Goal: Task Accomplishment & Management: Complete application form

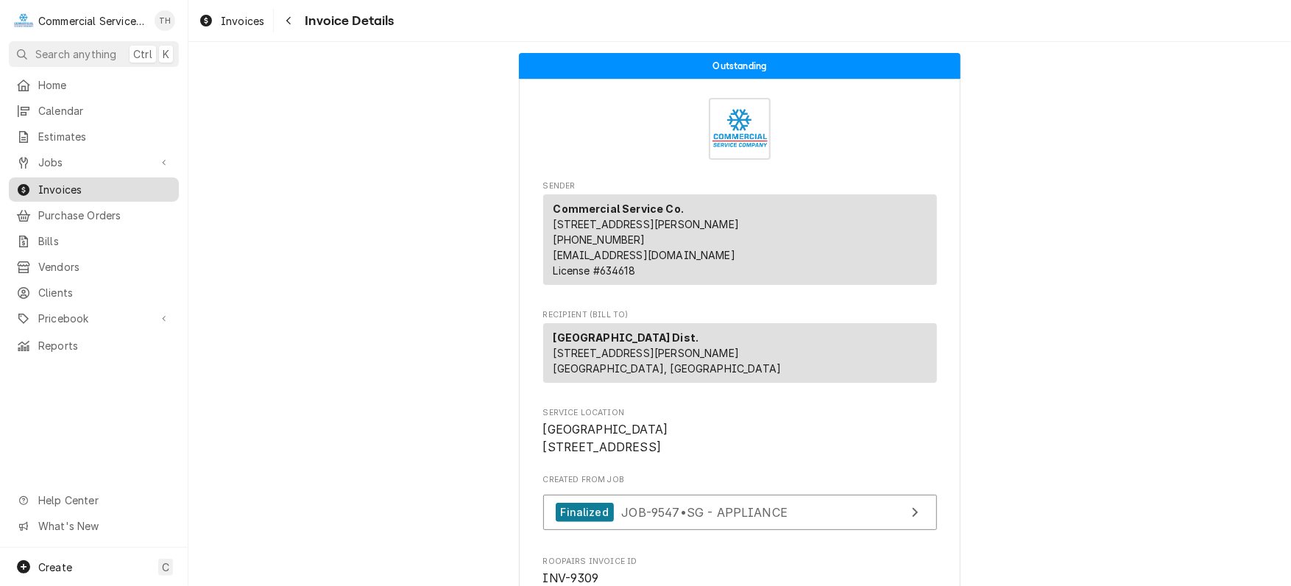
click at [67, 182] on span "Invoices" at bounding box center [104, 189] width 133 height 15
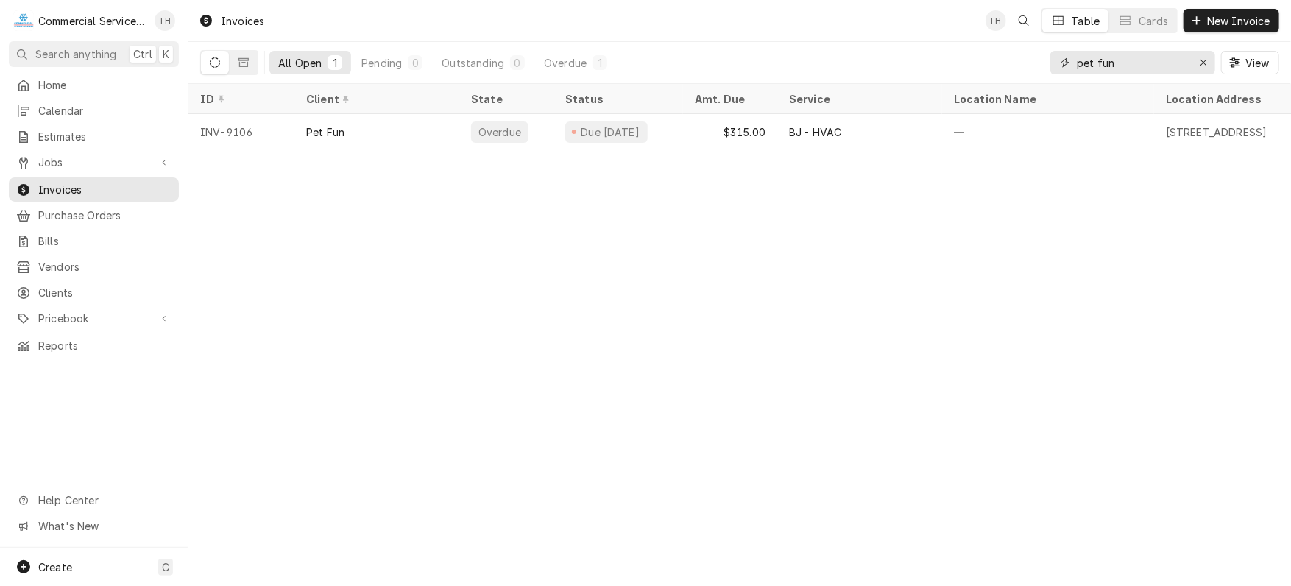
drag, startPoint x: 1121, startPoint y: 58, endPoint x: 1057, endPoint y: 64, distance: 65.0
click at [1057, 64] on div "pet fun" at bounding box center [1132, 63] width 165 height 24
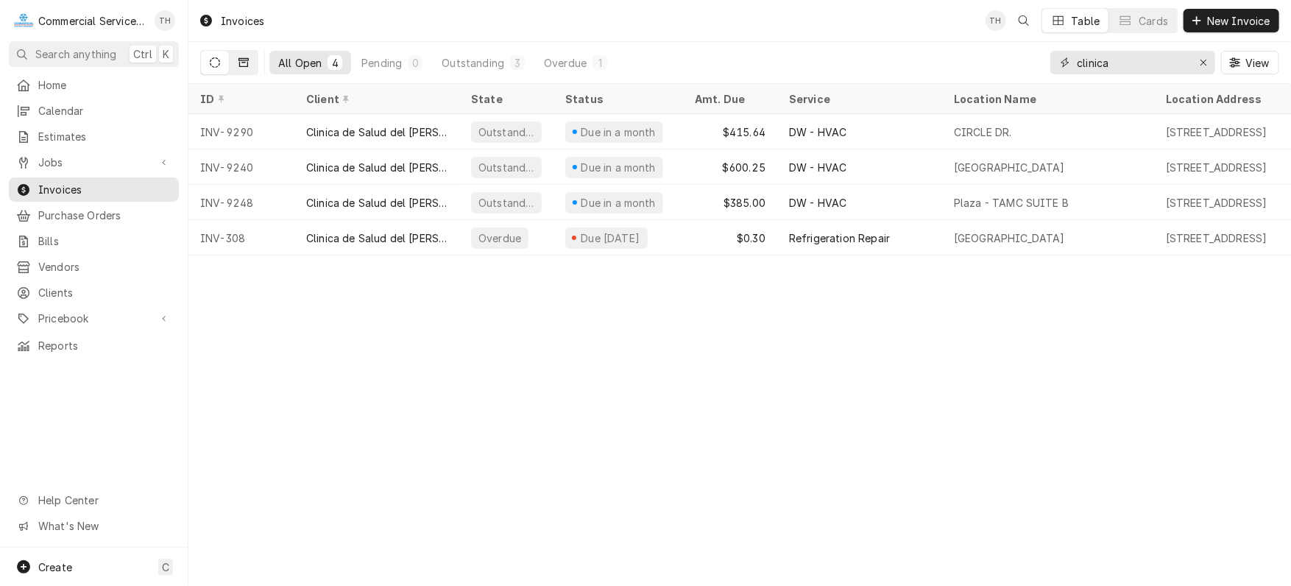
type input "clinica"
click at [255, 64] on button "Dynamic Content Wrapper" at bounding box center [244, 63] width 28 height 24
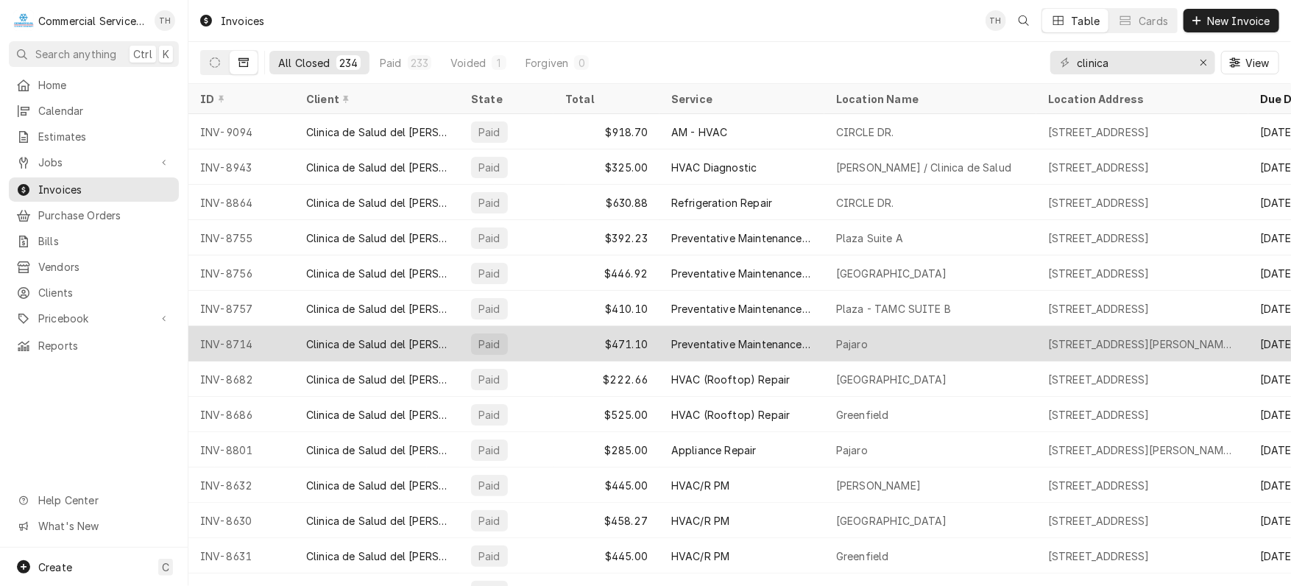
click at [857, 336] on div "Pajaro" at bounding box center [852, 343] width 32 height 15
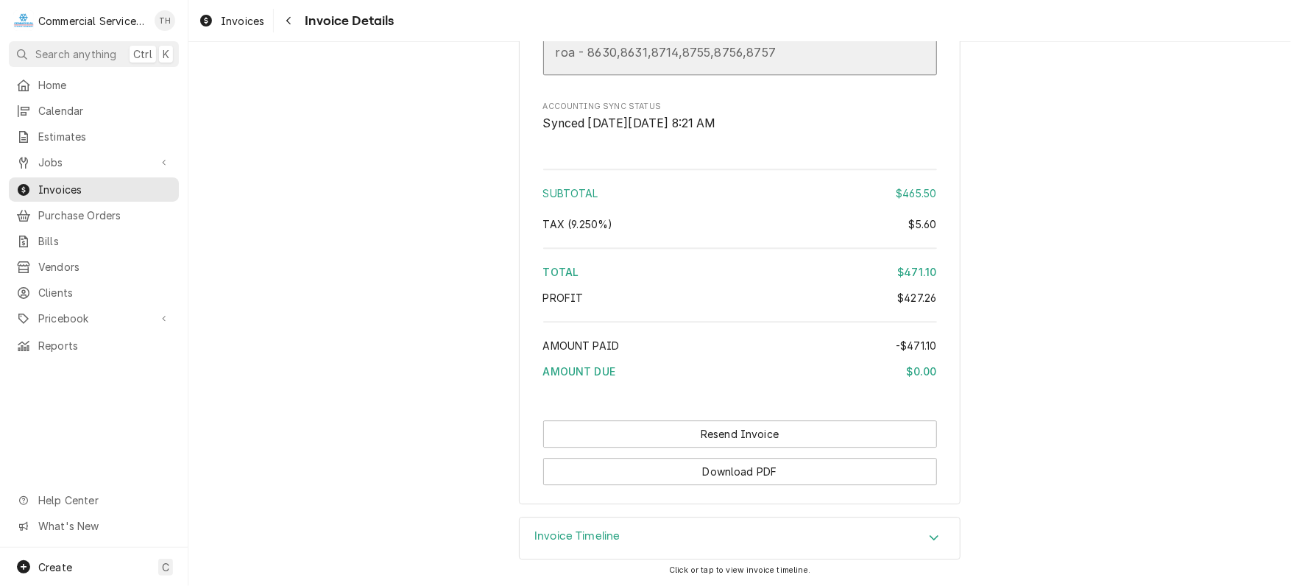
scroll to position [2359, 0]
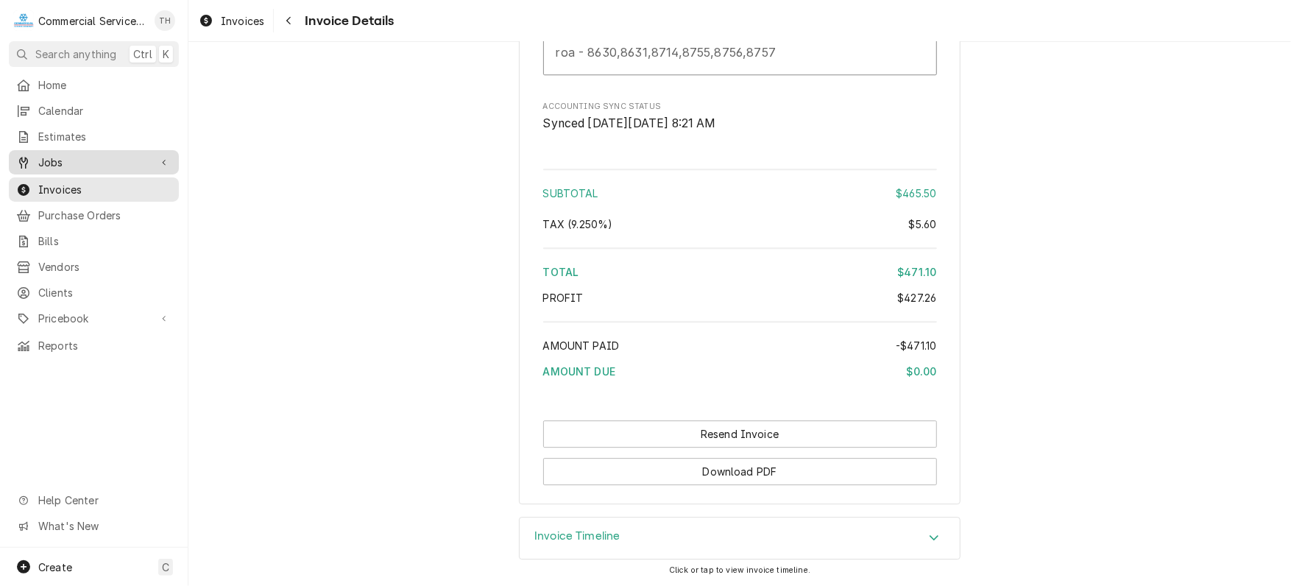
click at [74, 161] on span "Jobs" at bounding box center [93, 162] width 111 height 15
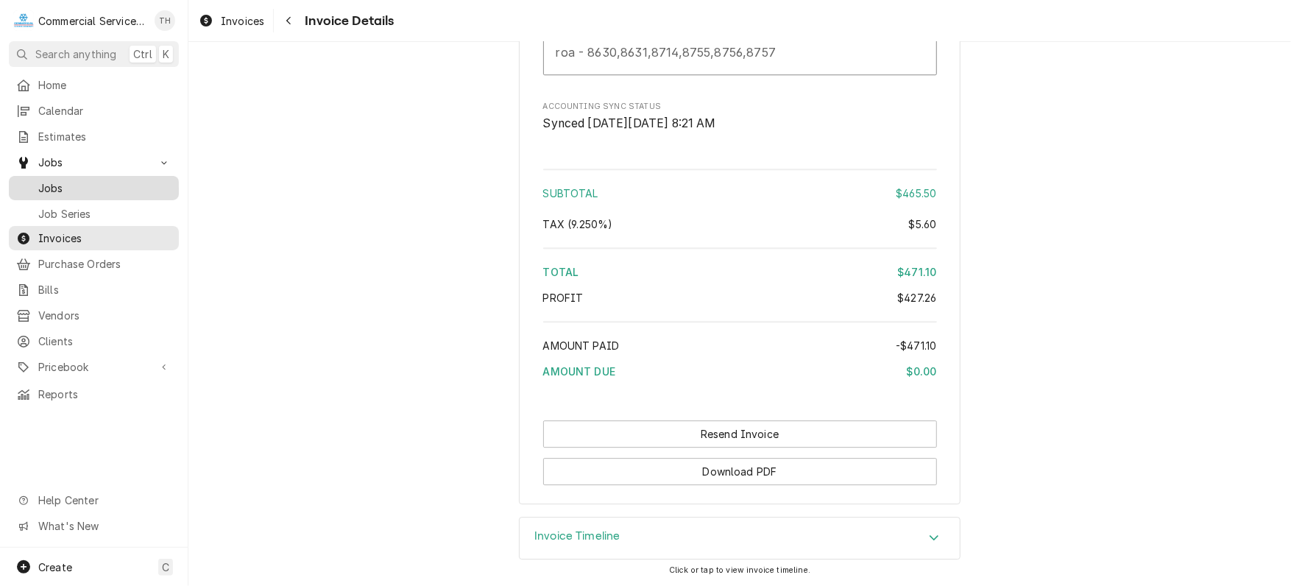
click at [75, 182] on span "Jobs" at bounding box center [104, 187] width 133 height 15
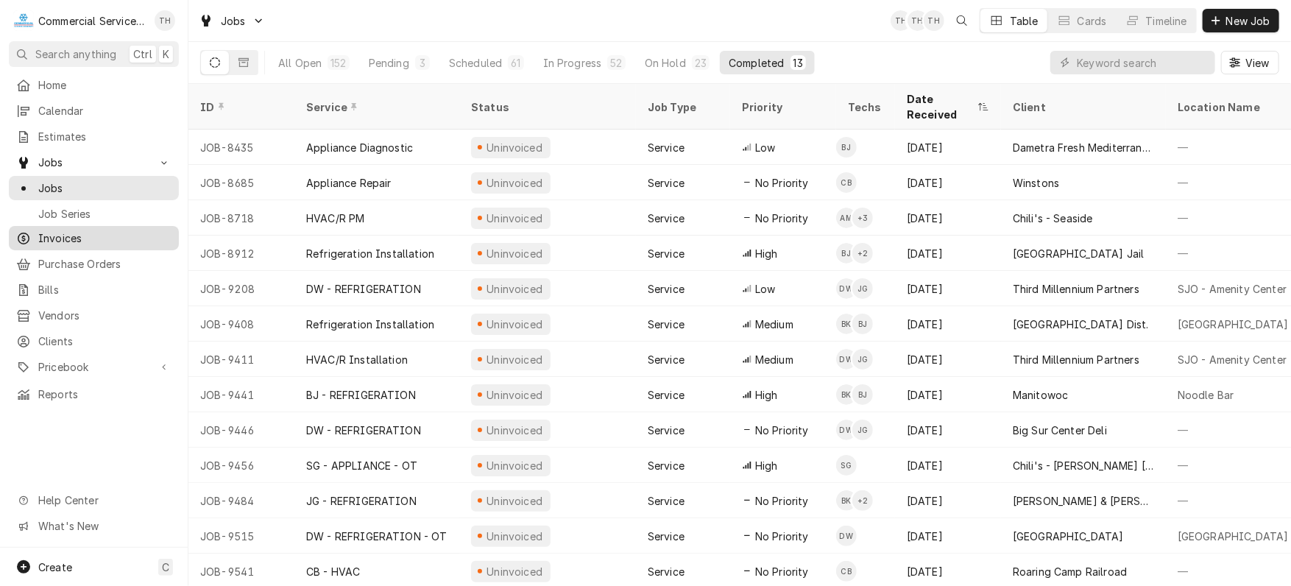
click at [98, 235] on span "Invoices" at bounding box center [104, 237] width 133 height 15
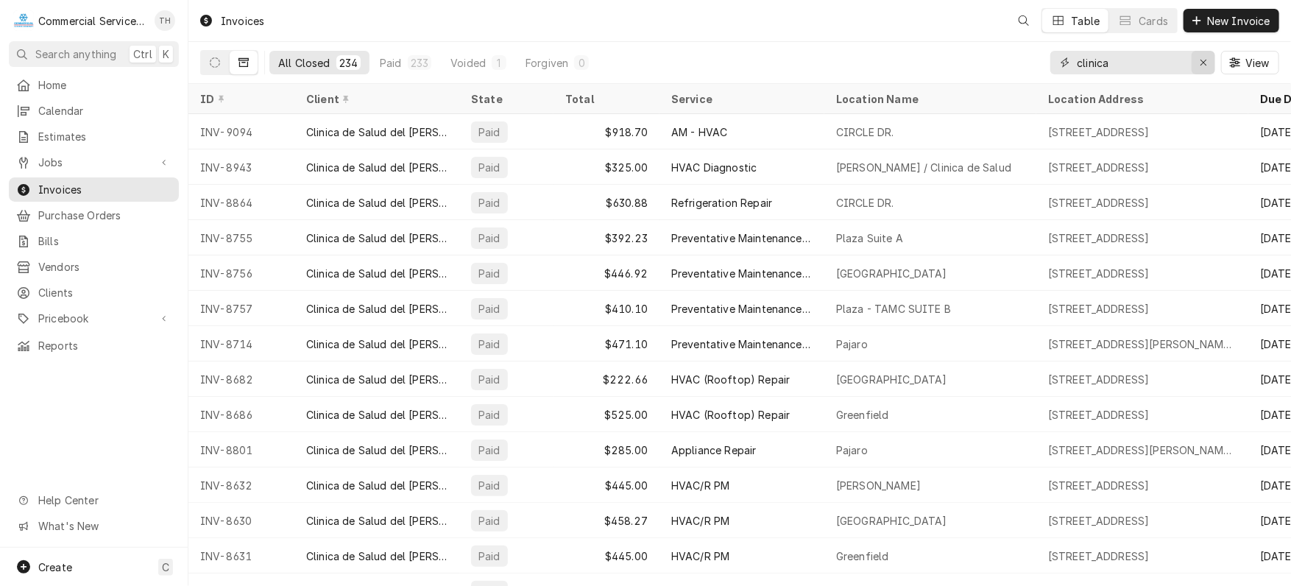
click at [1204, 63] on icon "Erase input" at bounding box center [1203, 62] width 8 height 10
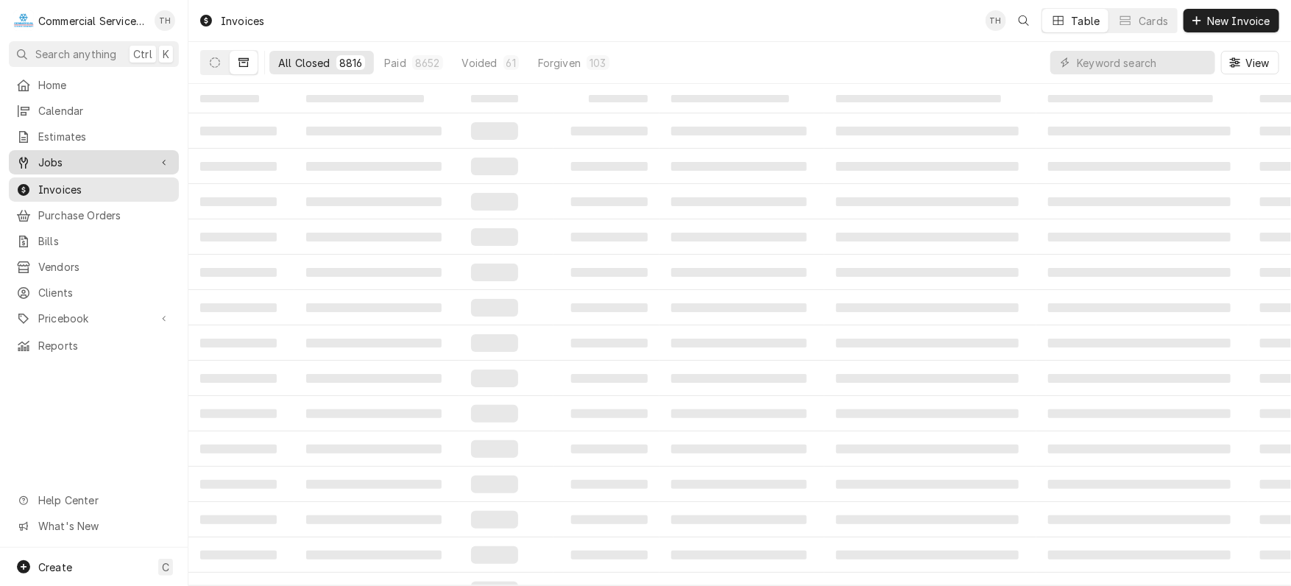
click at [100, 155] on span "Jobs" at bounding box center [93, 162] width 111 height 15
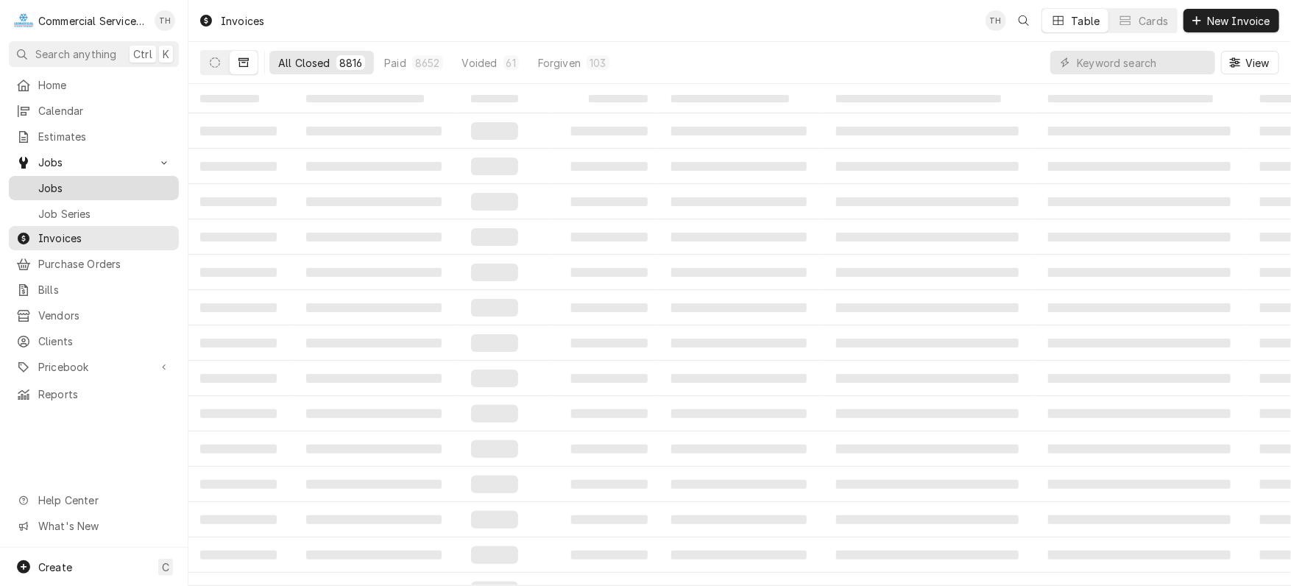
click at [84, 180] on span "Jobs" at bounding box center [104, 187] width 133 height 15
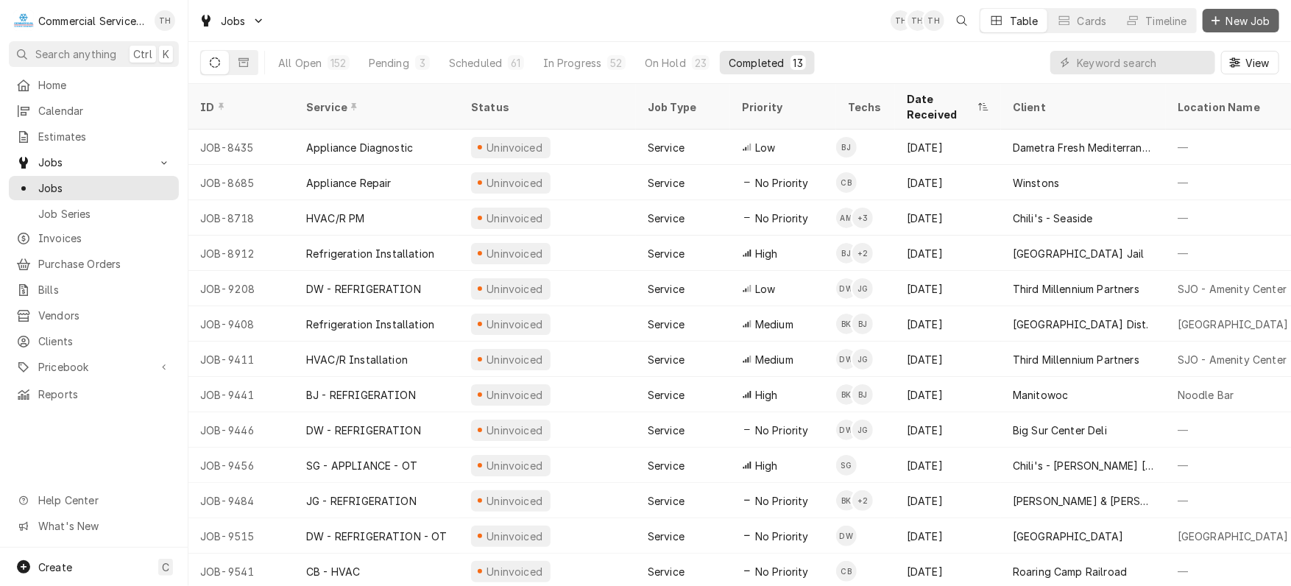
click at [1229, 23] on span "New Job" at bounding box center [1248, 20] width 50 height 15
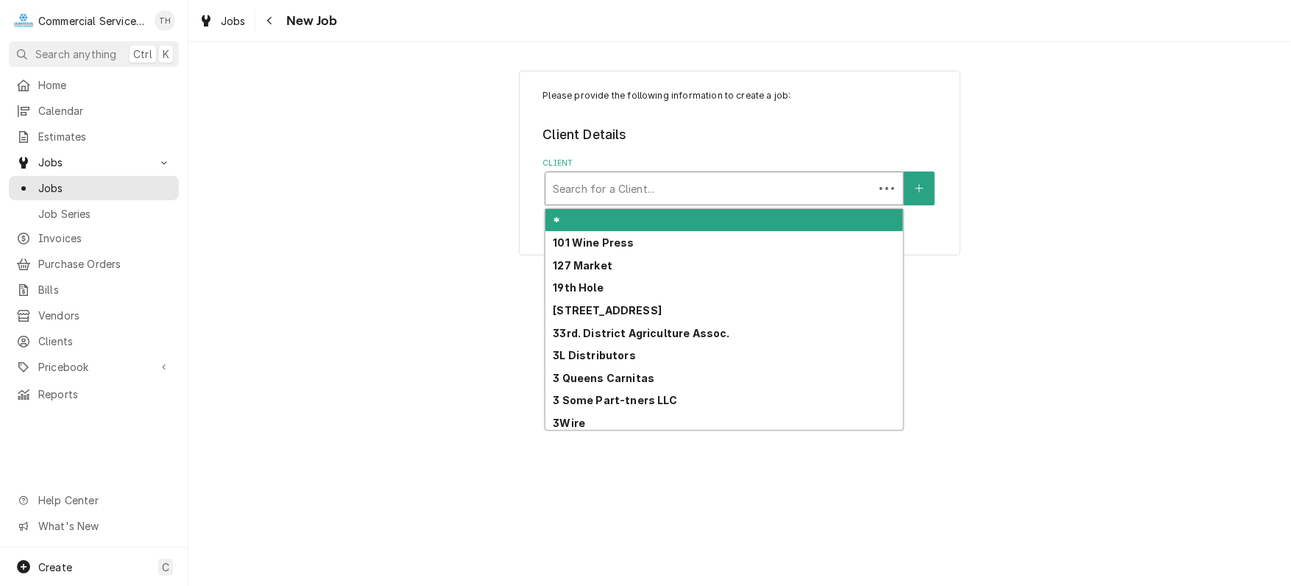
click at [695, 182] on div "Client" at bounding box center [709, 188] width 313 height 26
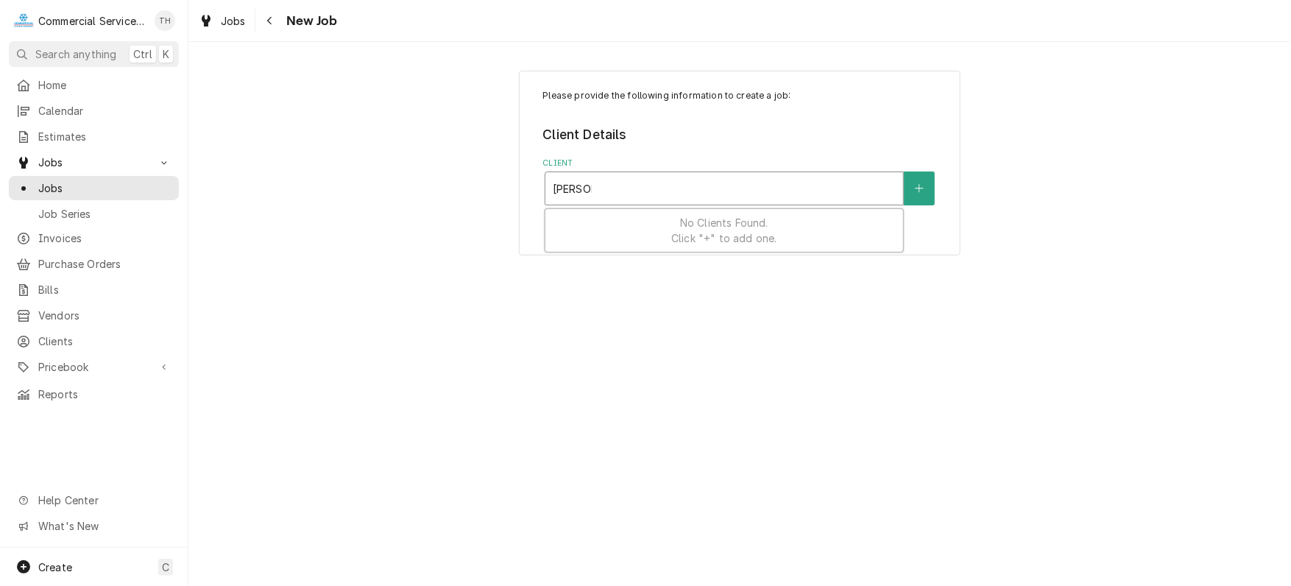
type input "dubber"
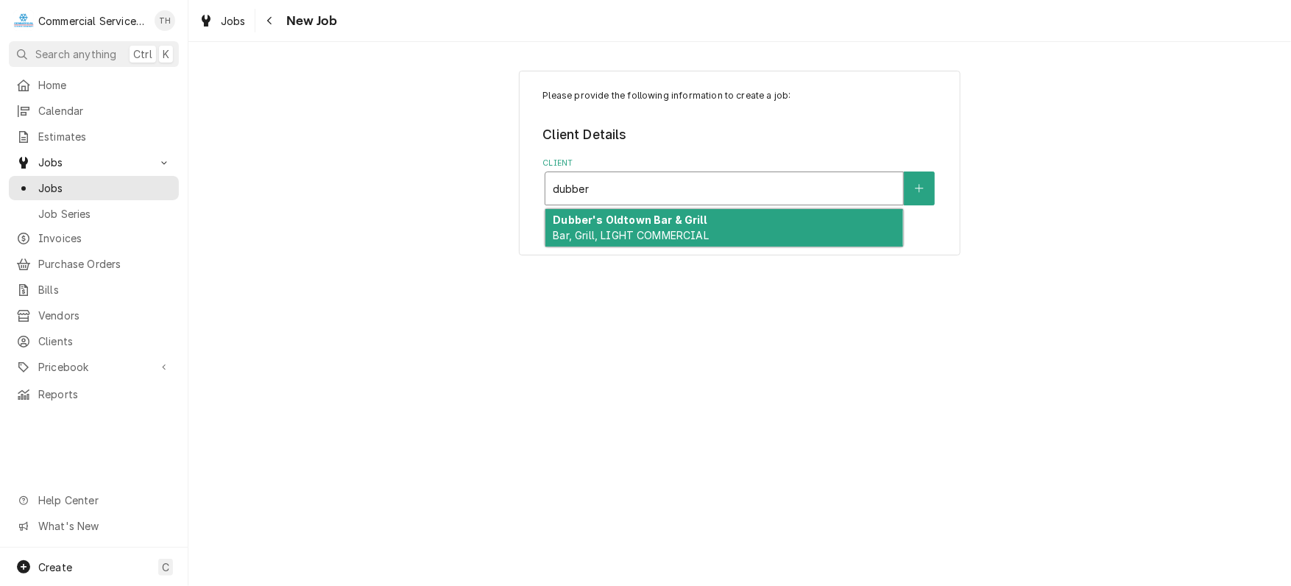
click at [692, 221] on strong "Dubber's Oldtown Bar & Grill" at bounding box center [629, 219] width 153 height 13
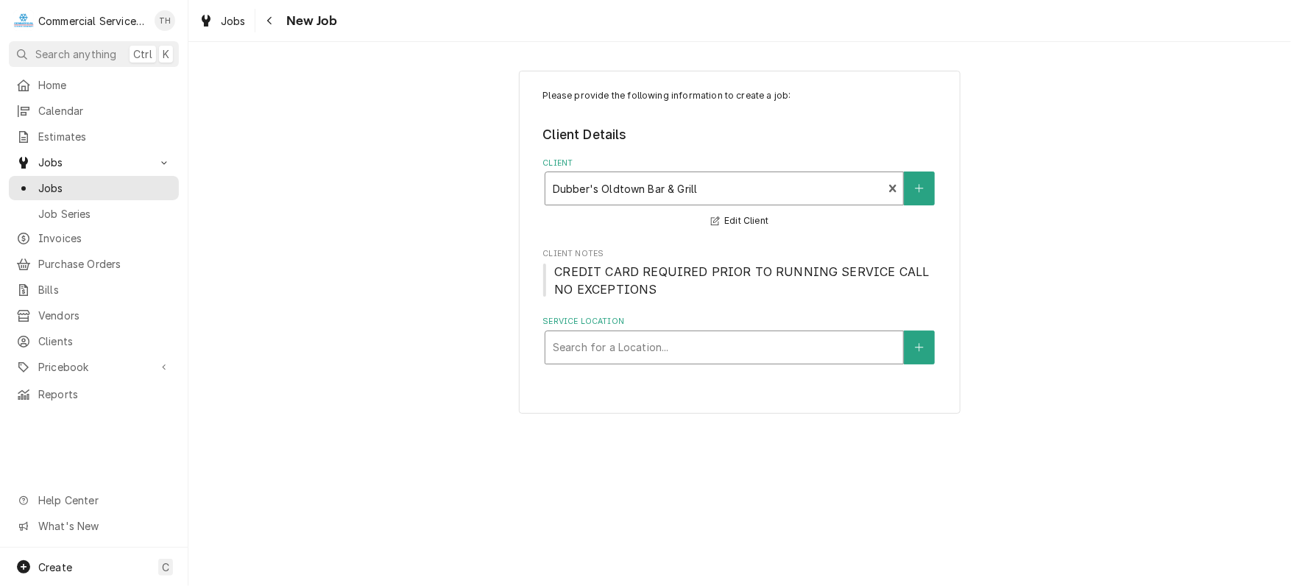
click at [686, 352] on div "Service Location" at bounding box center [724, 347] width 343 height 26
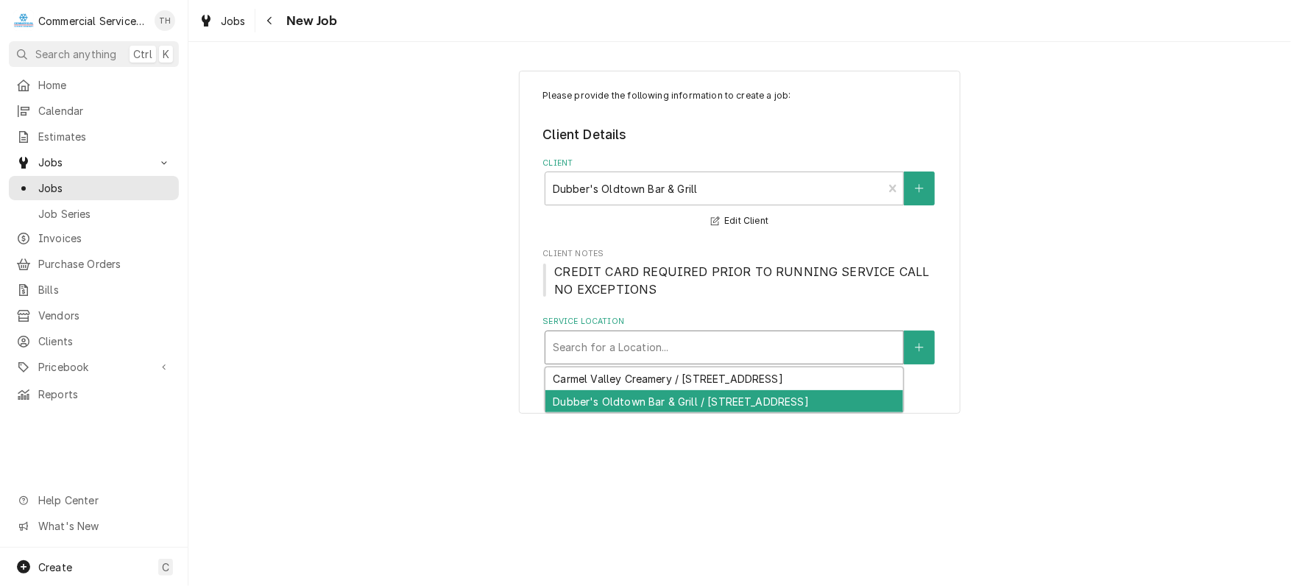
click at [689, 404] on div "Dubber's Oldtown Bar & Grill / 172 Main St, Salinas, CA 93901" at bounding box center [724, 401] width 358 height 23
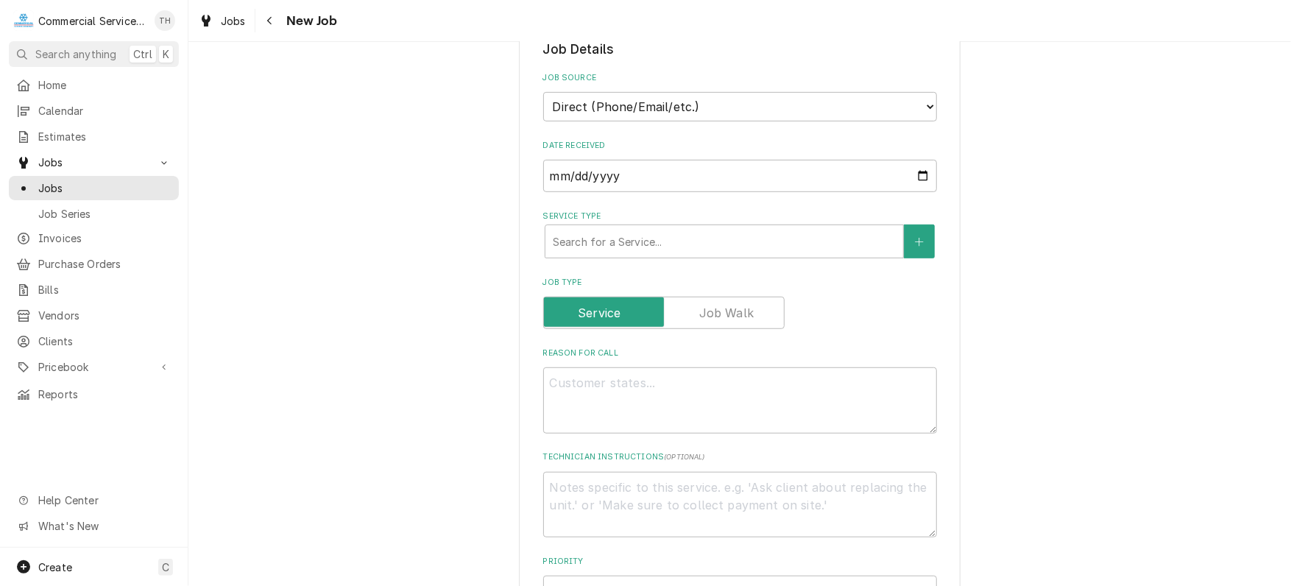
scroll to position [441, 0]
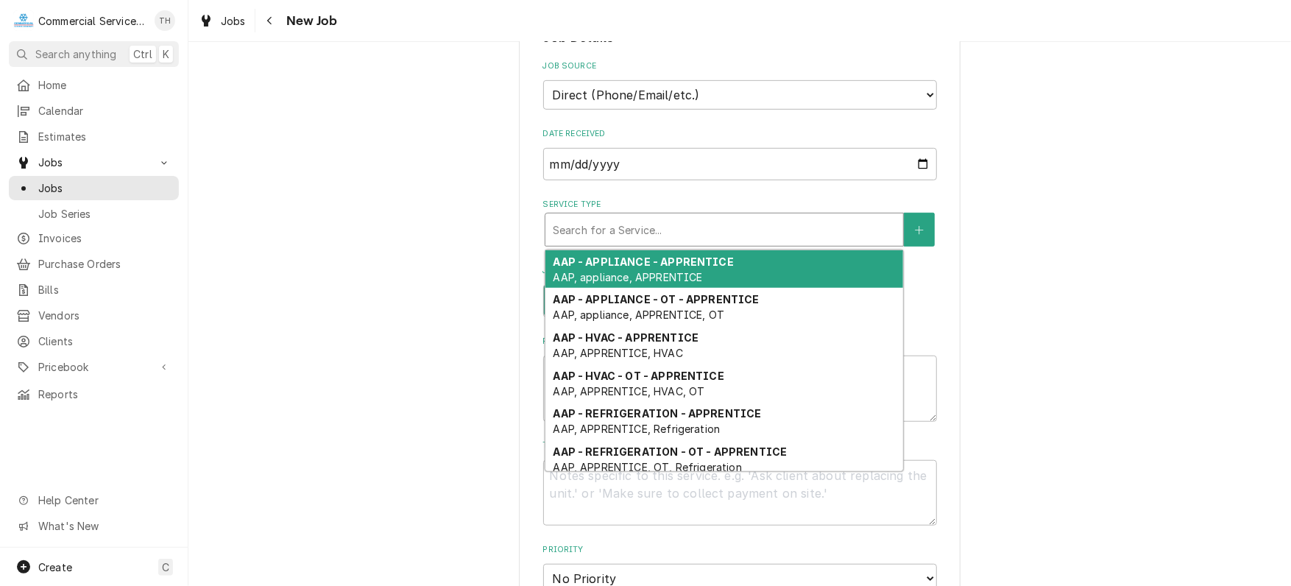
click at [672, 217] on div "Service Type" at bounding box center [724, 229] width 343 height 26
type textarea "x"
type input "s"
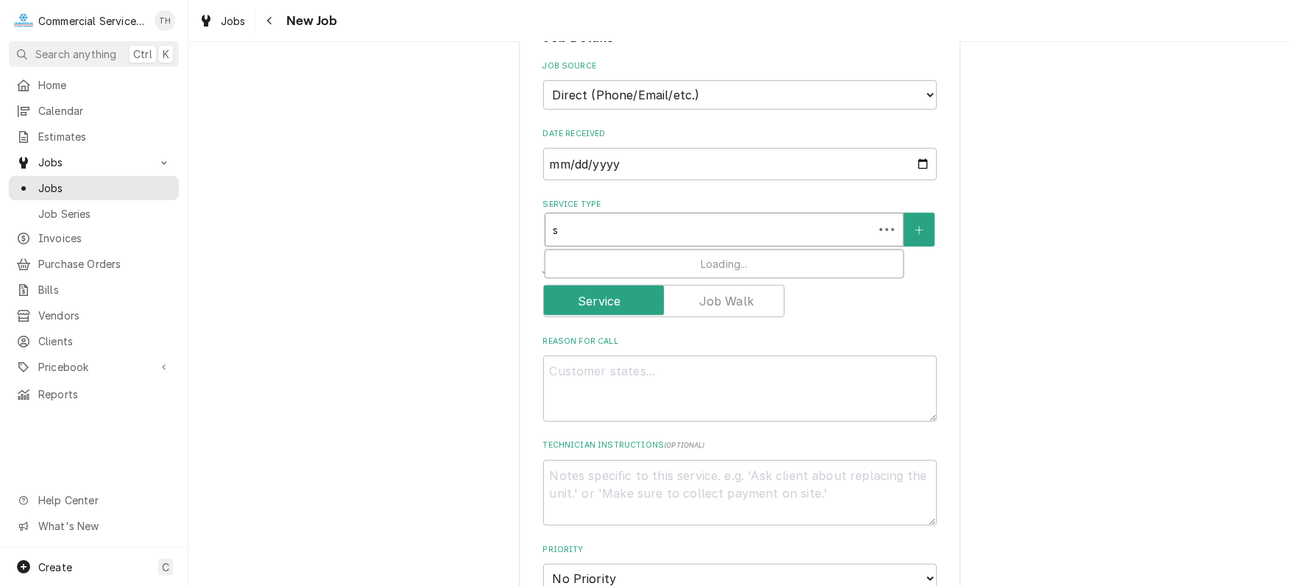
type textarea "x"
type input "sg"
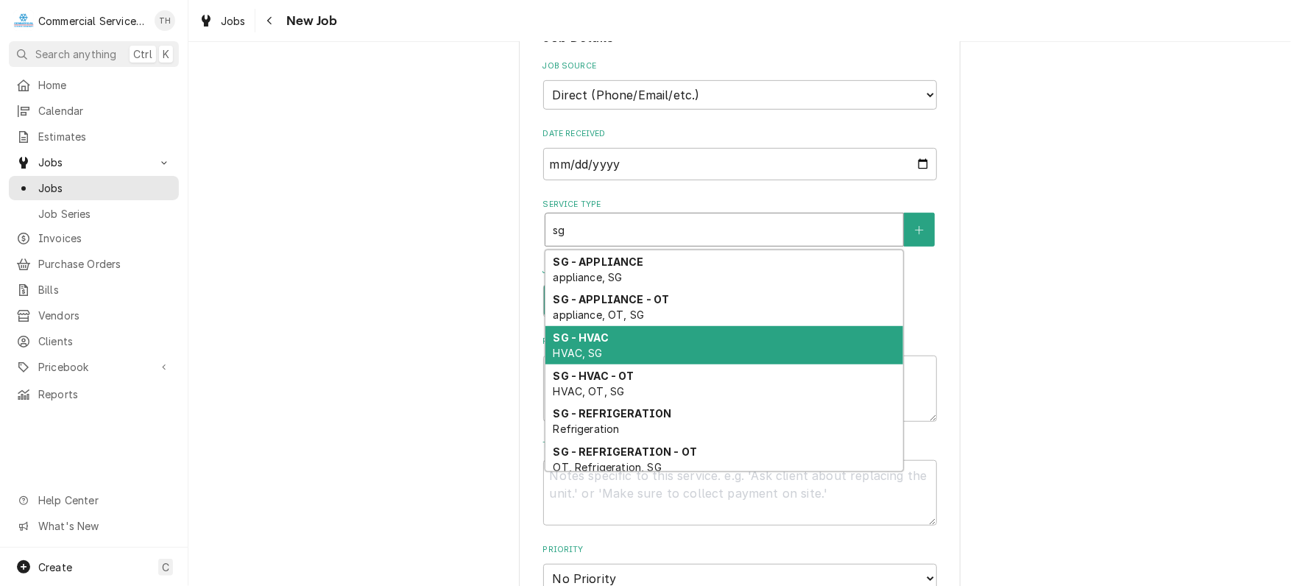
scroll to position [7, 0]
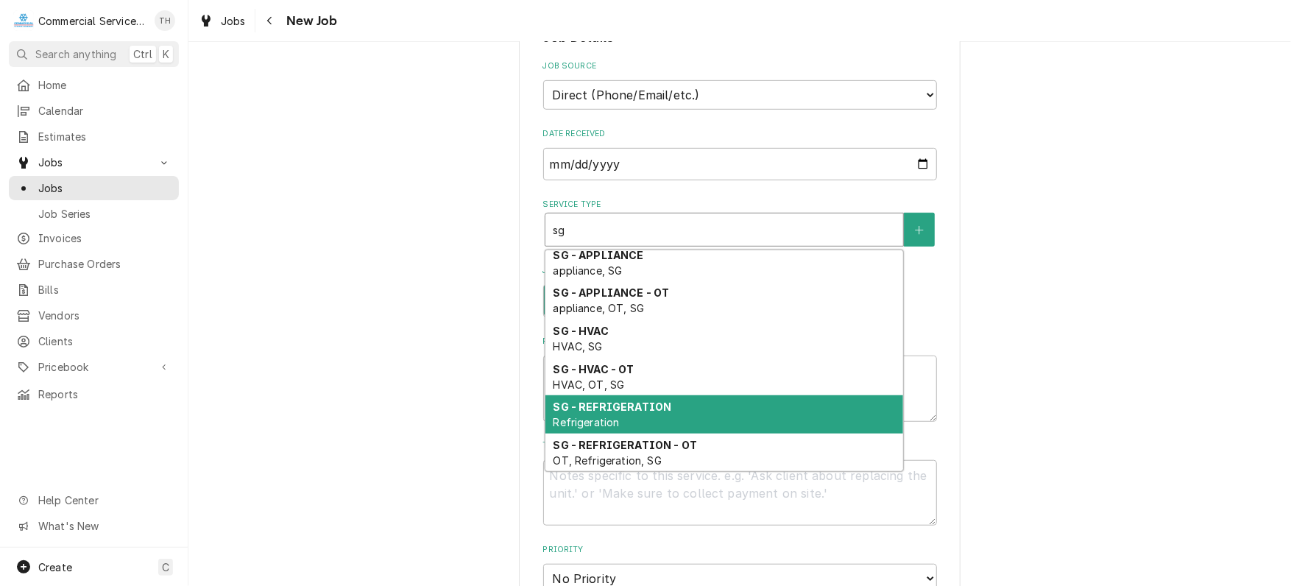
click at [664, 402] on div "SG - REFRIGERATION Refrigeration" at bounding box center [724, 414] width 358 height 38
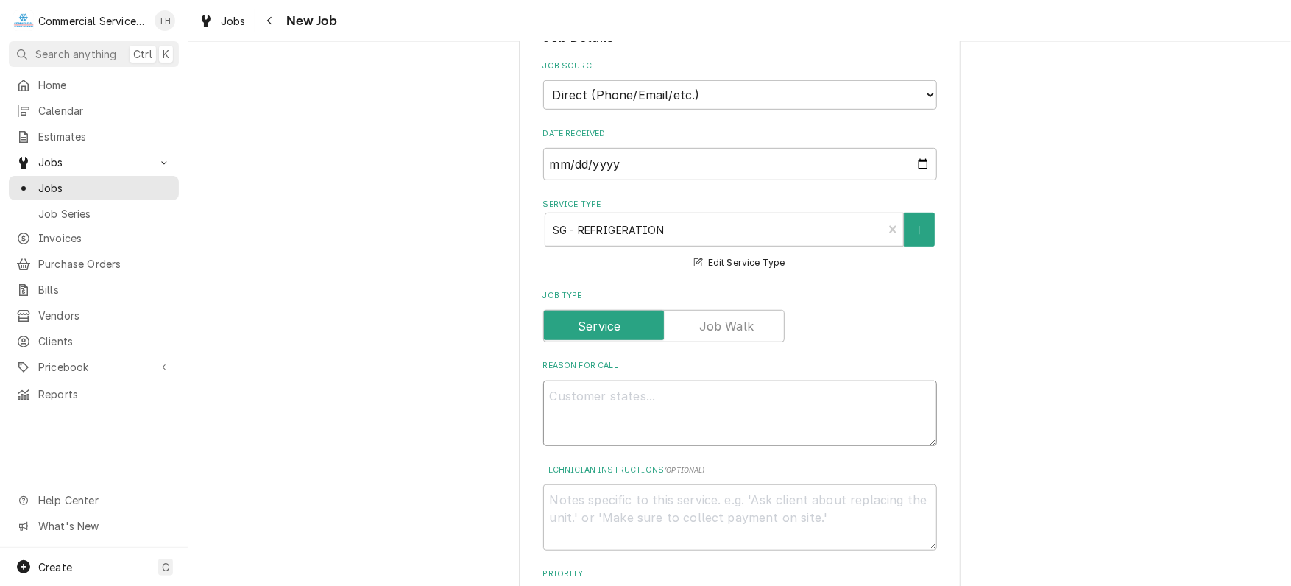
click at [583, 391] on textarea "Reason For Call" at bounding box center [740, 413] width 394 height 66
type textarea "x"
type textarea "R"
type textarea "x"
type textarea "Re"
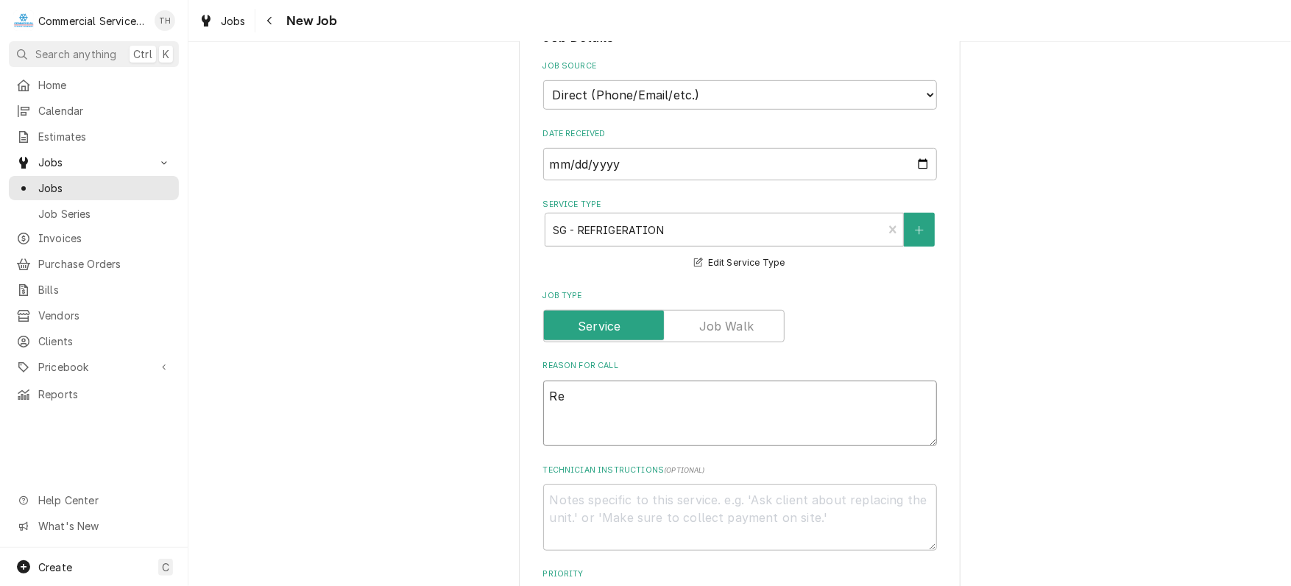
type textarea "x"
type textarea "Ref"
type textarea "x"
type textarea "Refe"
type textarea "x"
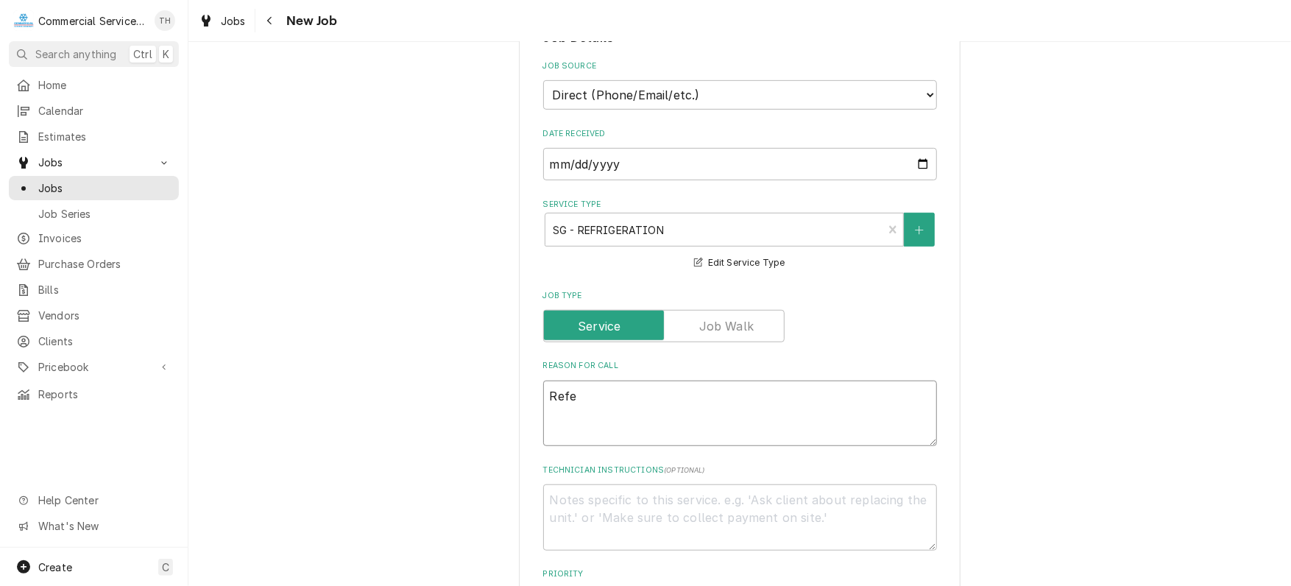
type textarea "Refer"
type textarea "x"
type textarea "Refer"
type textarea "x"
type textarea "Refer w"
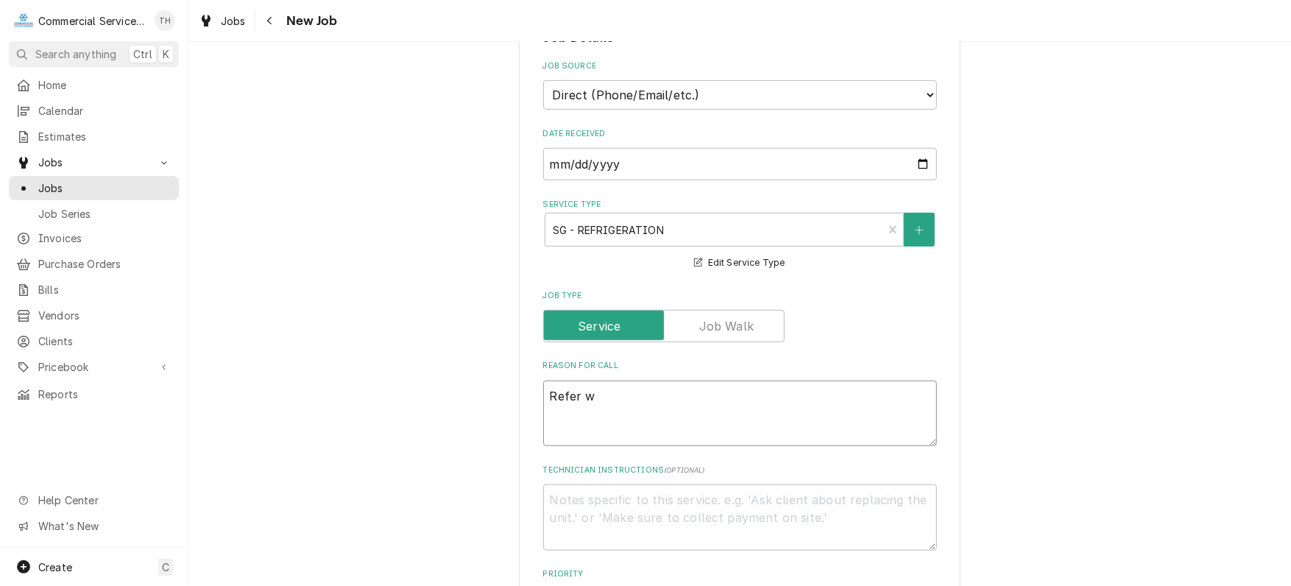
type textarea "x"
type textarea "Refer wa"
type textarea "x"
type textarea "Refer war"
type textarea "x"
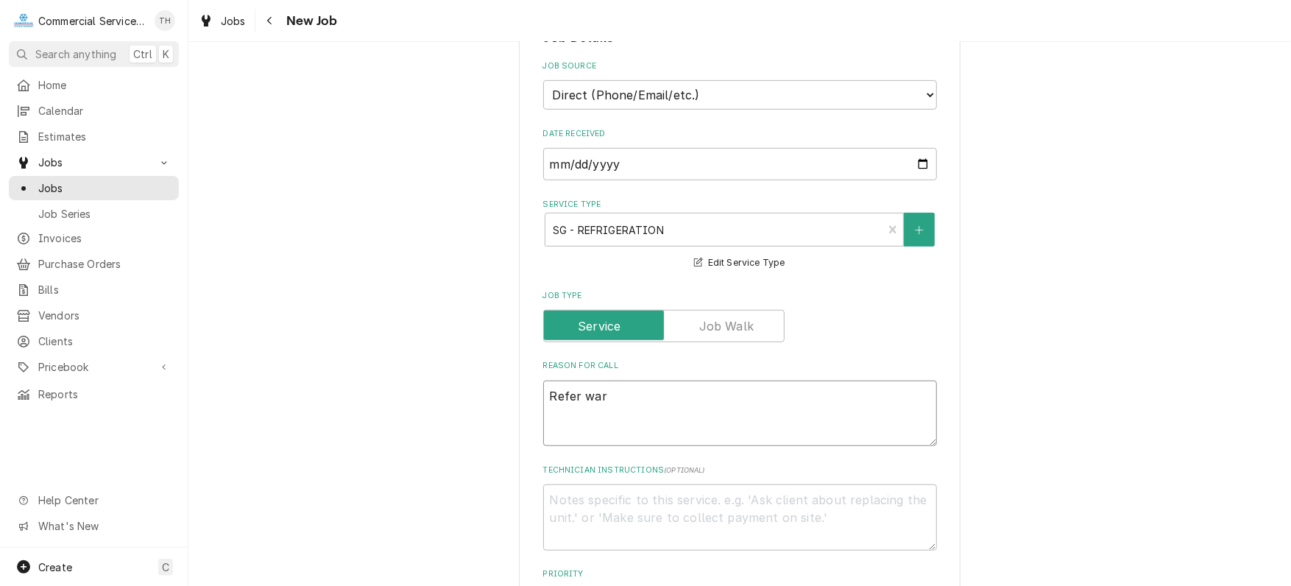
type textarea "Refer warm"
type textarea "x"
type textarea "Refer warm"
type textarea "x"
type textarea "Refer warm a"
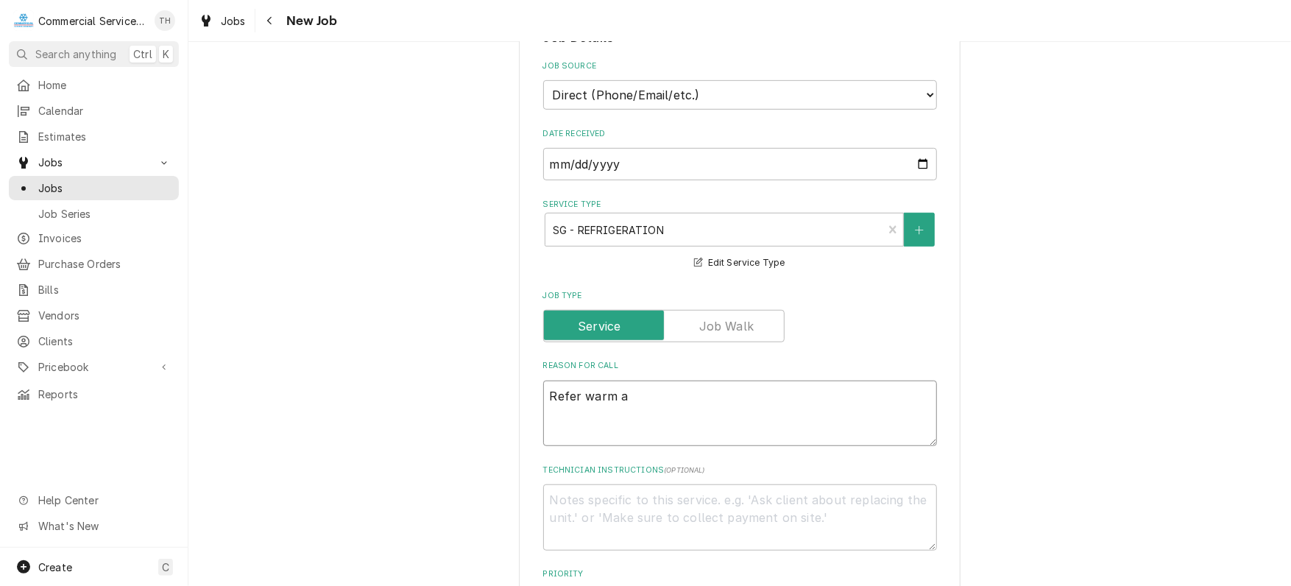
type textarea "x"
type textarea "Refer warm an"
type textarea "x"
type textarea "Refer warm and"
type textarea "x"
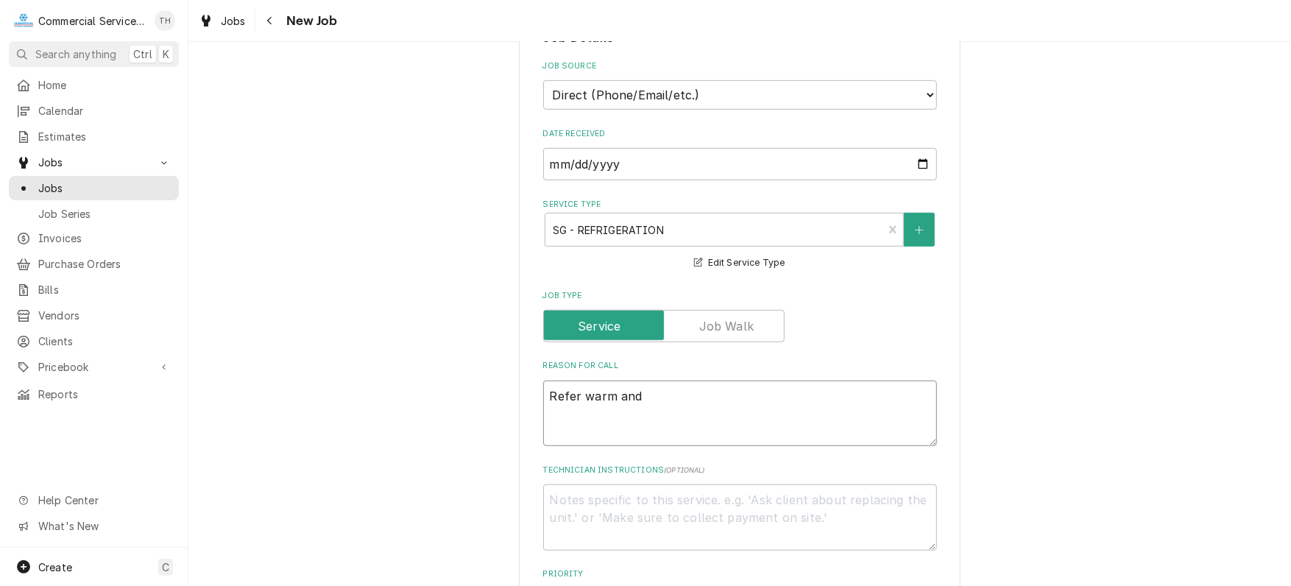
type textarea "Refer warm and"
type textarea "x"
type textarea "Refer warm and w"
type textarea "x"
type textarea "Refer warm and wa"
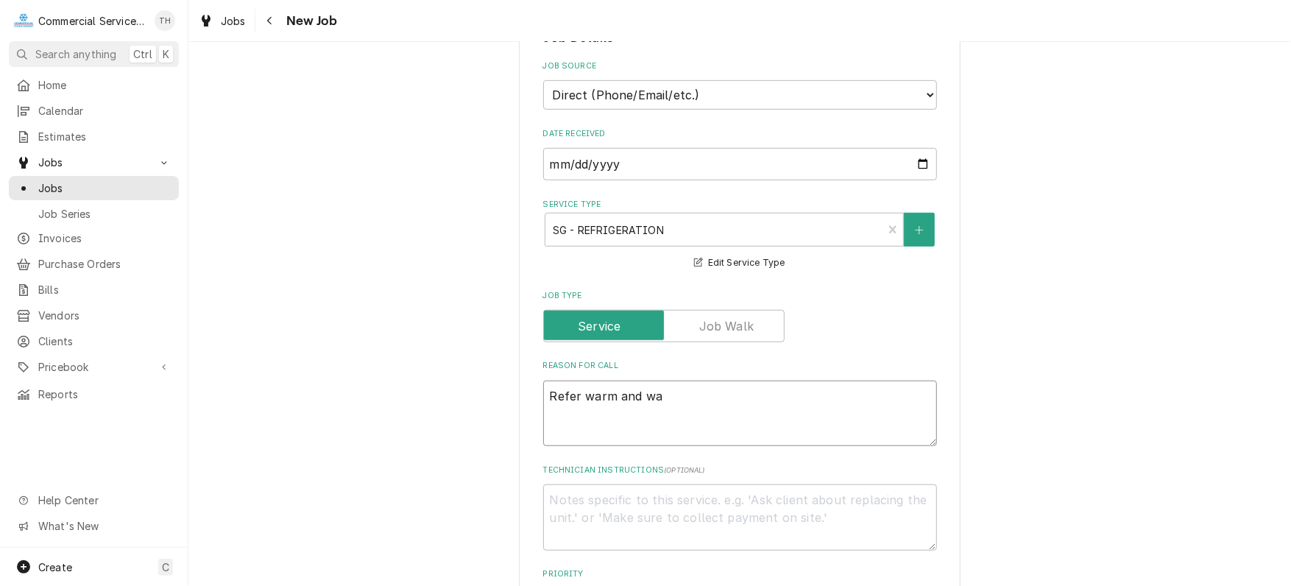
type textarea "x"
type textarea "Refer warm and wat"
type textarea "x"
type textarea "Refer warm and wate"
type textarea "x"
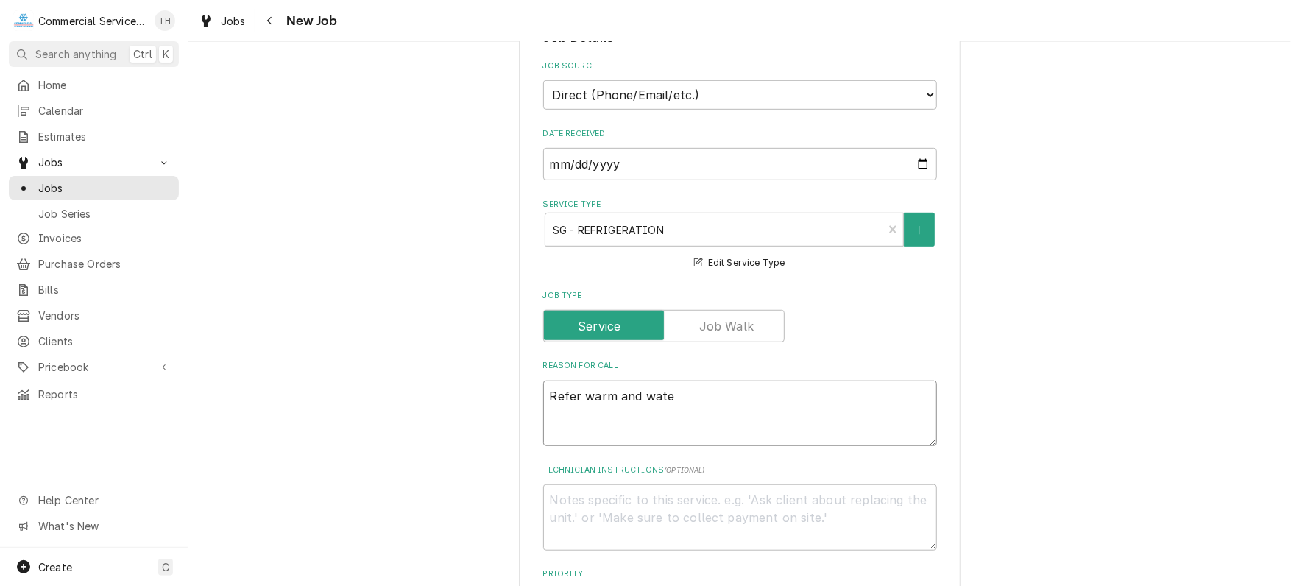
type textarea "Refer warm and water"
type textarea "x"
type textarea "Refer warm and water"
type textarea "x"
type textarea "Refer warm and water c"
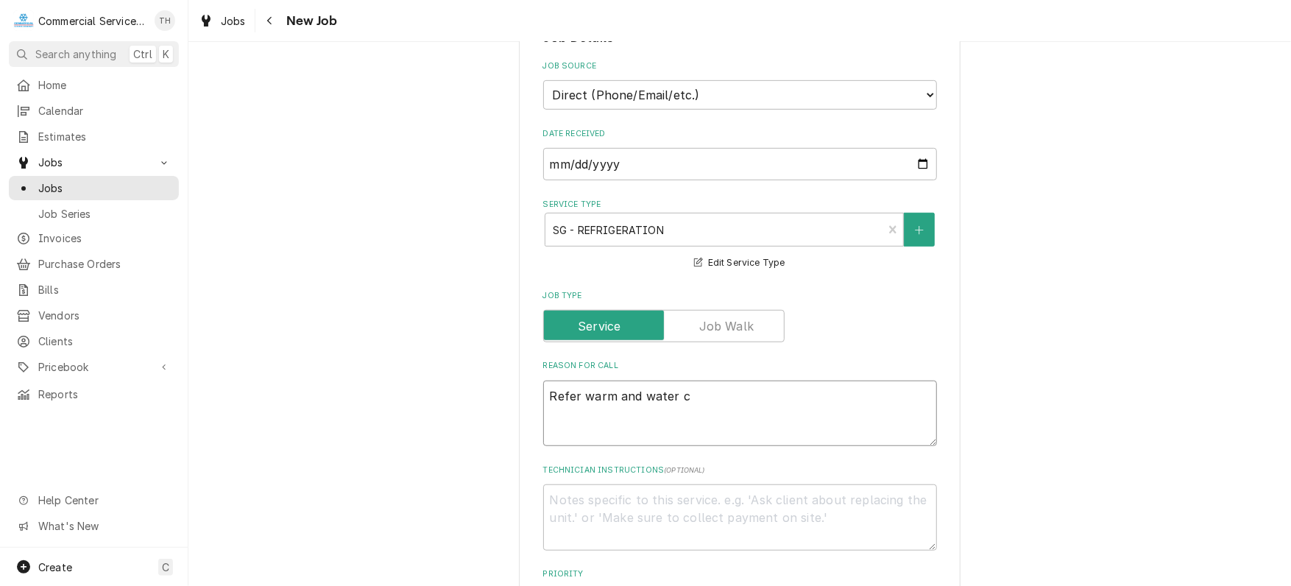
type textarea "x"
type textarea "Refer warm and water co"
type textarea "x"
type textarea "Refer warm and water col"
type textarea "x"
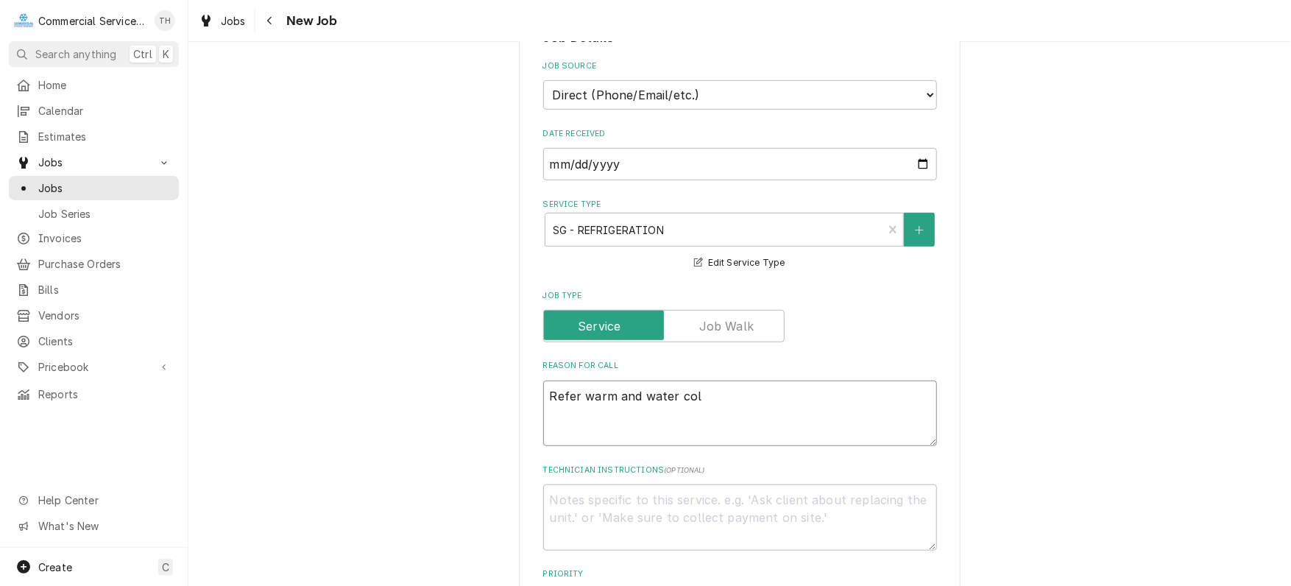
type textarea "Refer warm and water coll"
type textarea "x"
type textarea "Refer warm and water colle"
type textarea "x"
type textarea "Refer warm and water collec"
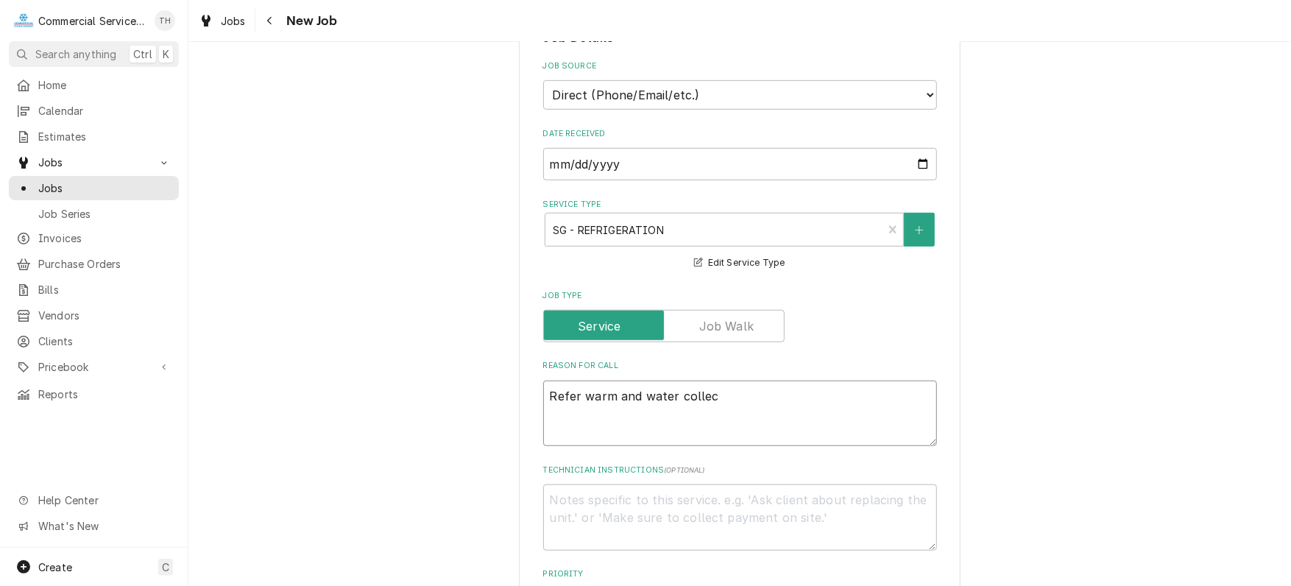
type textarea "x"
type textarea "Refer warm and water collect"
type textarea "x"
type textarea "Refer warm and water collecti"
type textarea "x"
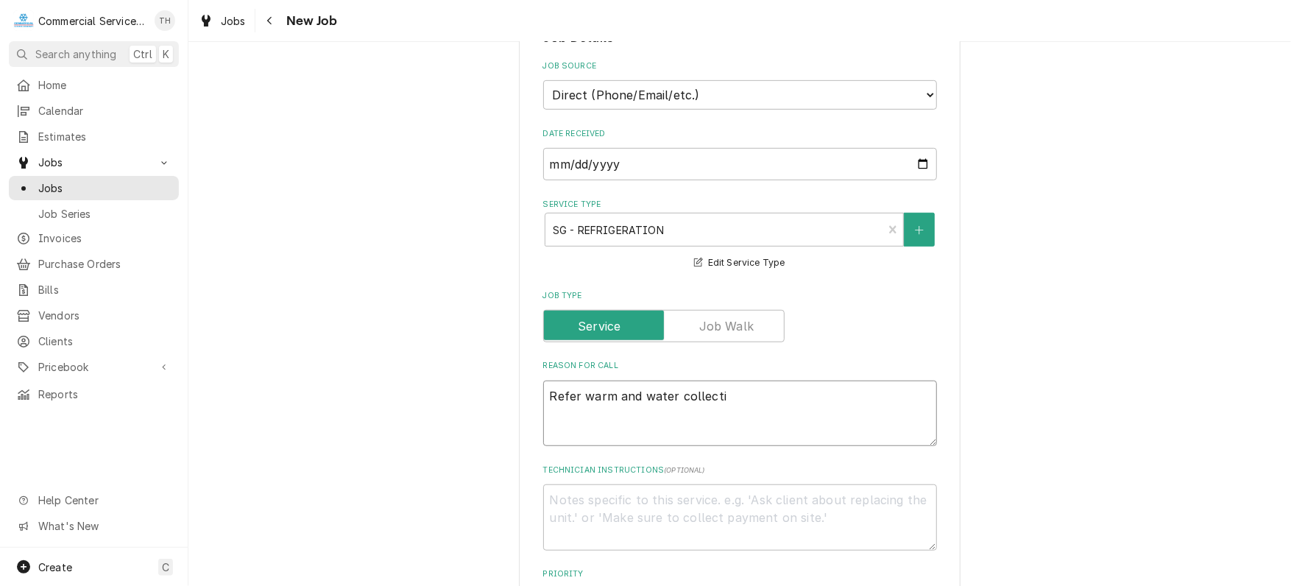
type textarea "Refer warm and water collectin"
type textarea "x"
type textarea "Refer warm and water collecting"
type textarea "x"
type textarea "Refer warm and water collecting"
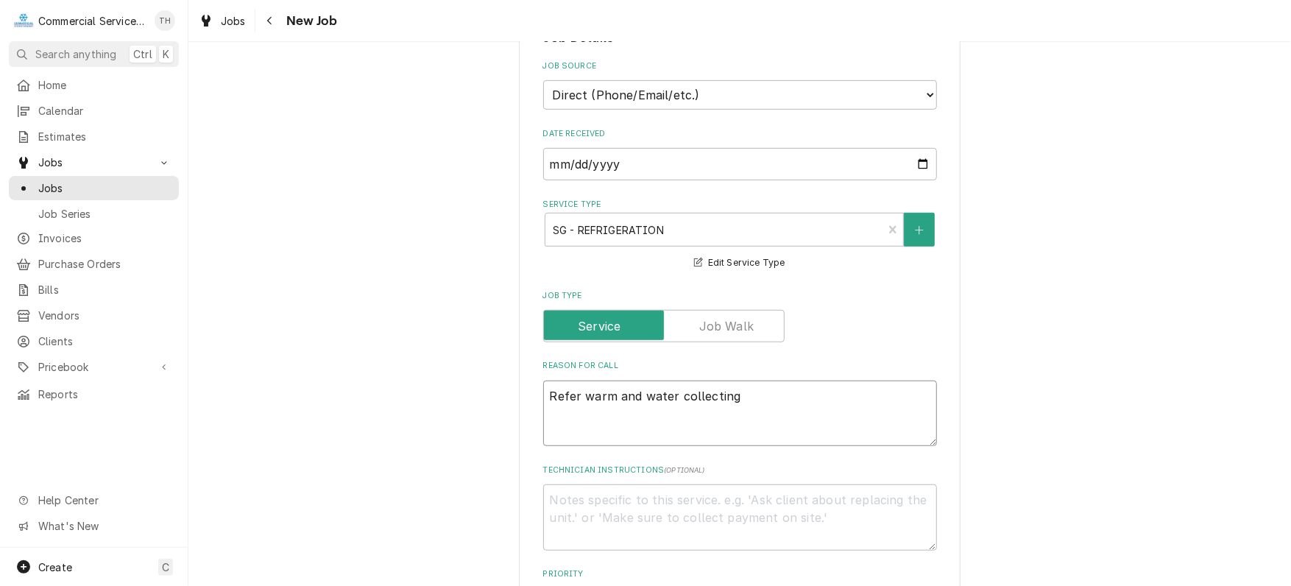
type textarea "x"
type textarea "Refer warm and water collecting i"
type textarea "x"
type textarea "Refer warm and water collecting in"
type textarea "x"
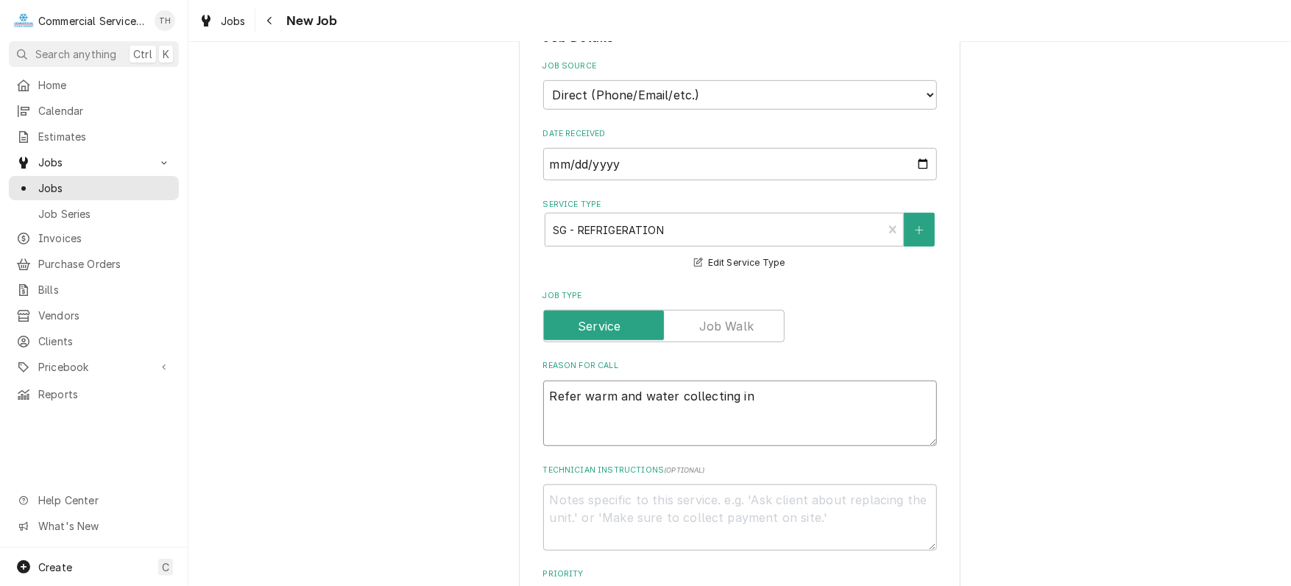
type textarea "Refer warm and water collecting in"
type textarea "x"
type textarea "Refer warm and water collecting in t"
type textarea "x"
type textarea "Refer warm and water collecting in th"
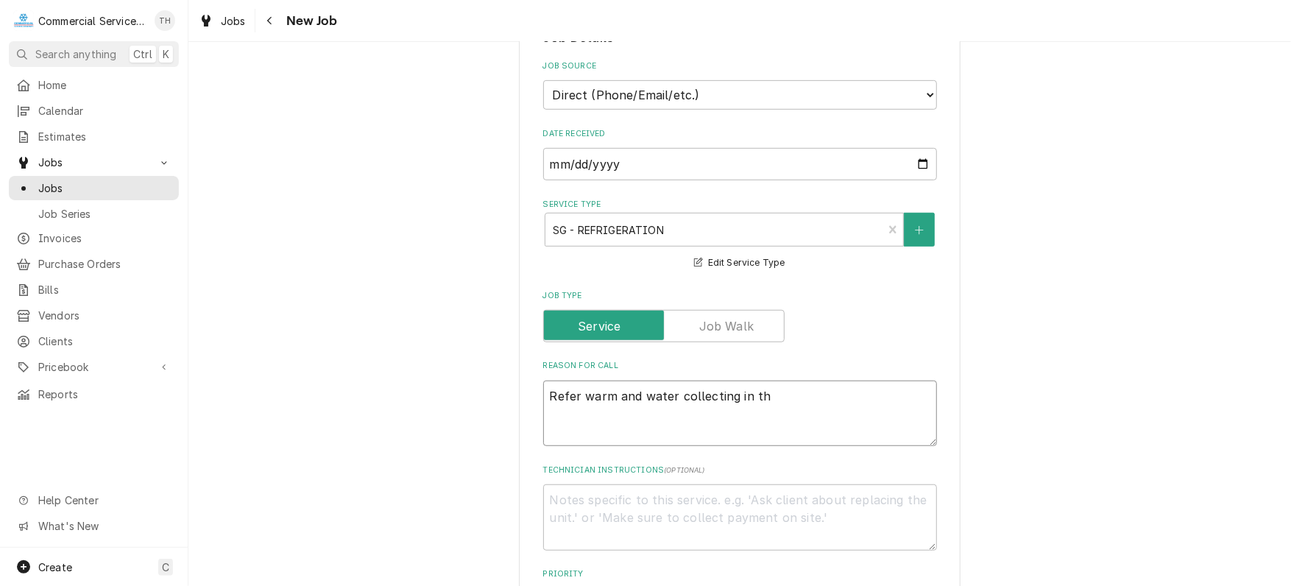
type textarea "x"
type textarea "Refer warm and water collecting in the"
type textarea "x"
type textarea "Refer warm and water collecting in the"
type textarea "x"
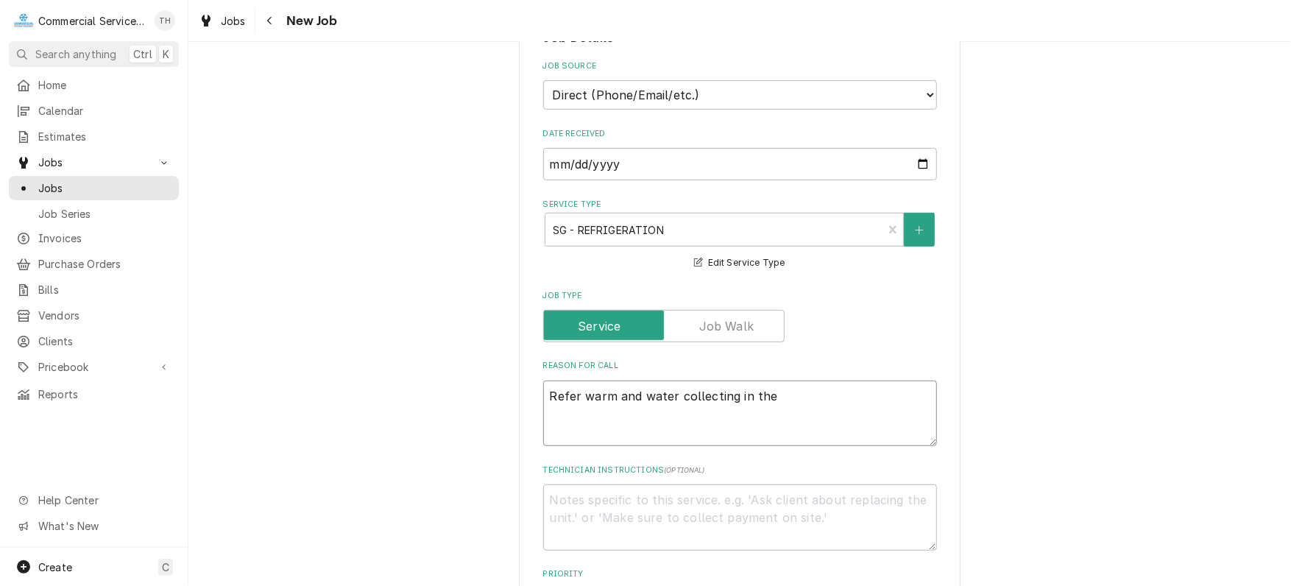
type textarea "Refer warm and water collecting in the b"
type textarea "x"
type textarea "Refer warm and water collecting in the bo"
type textarea "x"
type textarea "Refer warm and water collecting in the bot"
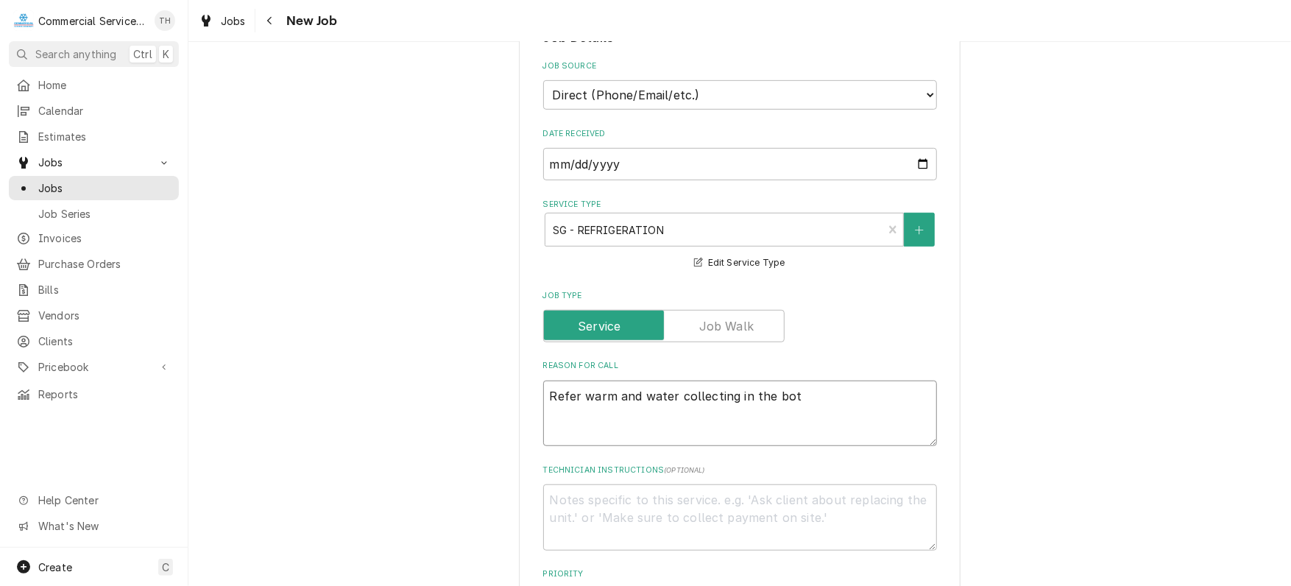
type textarea "x"
type textarea "Refer warm and water collecting in the bott"
type textarea "x"
type textarea "Refer warm and water collecting in the botto"
type textarea "x"
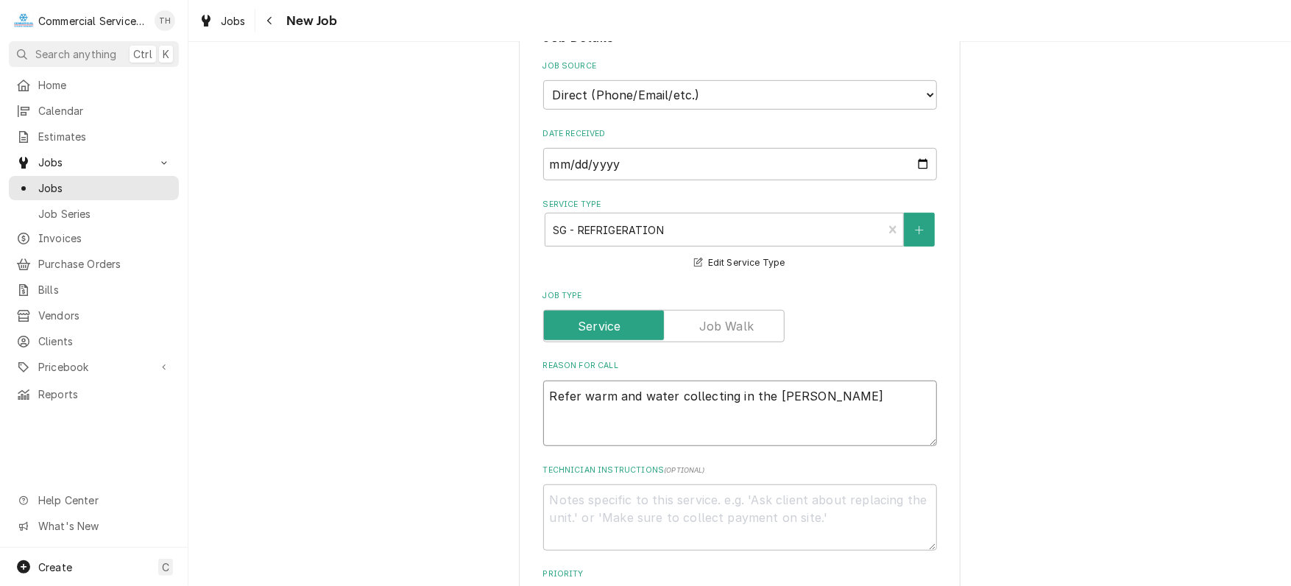
type textarea "Refer warm and water collecting in the botto."
type textarea "x"
type textarea "Refer warm and water collecting in the botto"
type textarea "x"
type textarea "Refer warm and water collecting in the bottom"
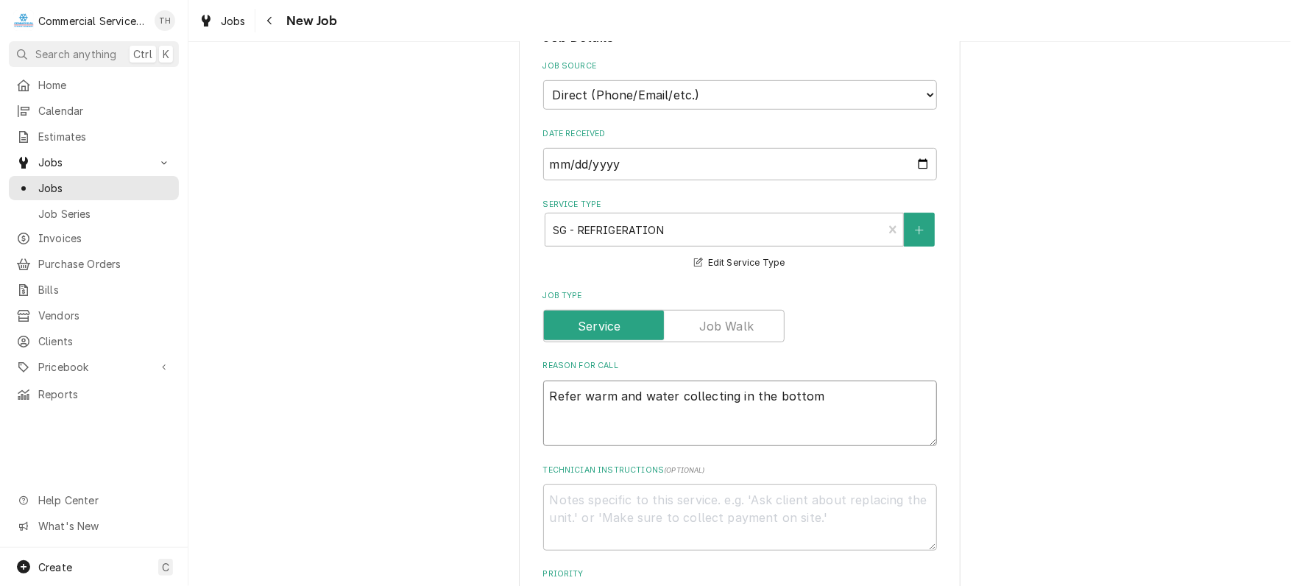
type textarea "x"
type textarea "Refer warm and water collecting in the bottom."
type textarea "x"
type textarea "Refer warm and water collecting in the bottom."
type textarea "x"
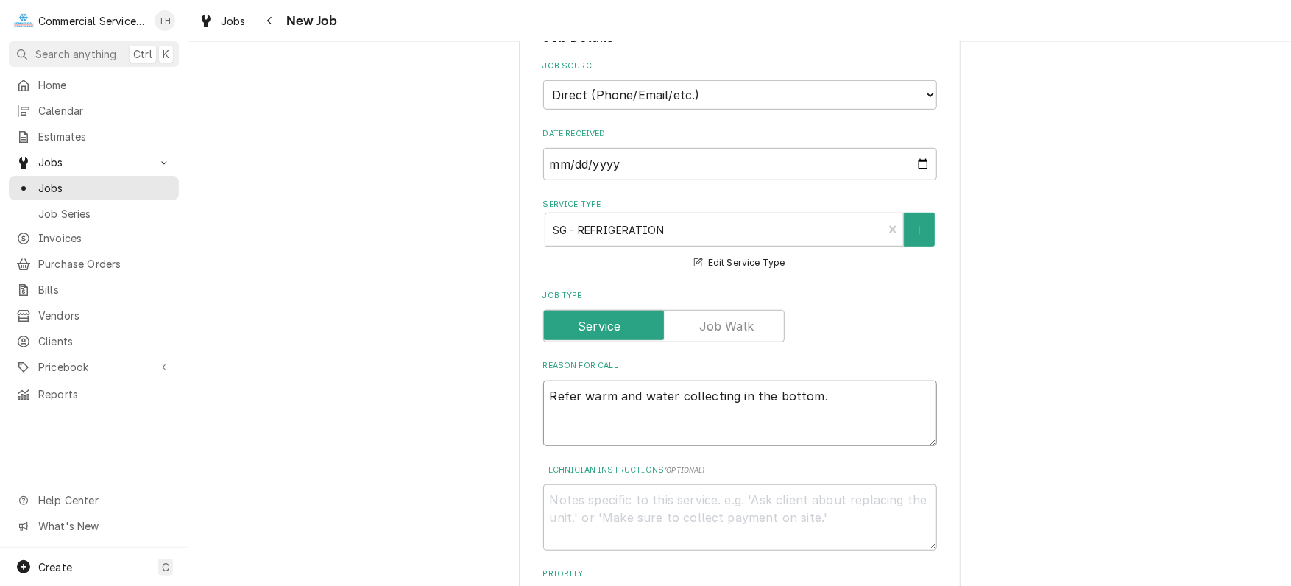
type textarea "Refer warm and water collecting in the bottom."
type textarea "x"
type textarea "Refer warm and water collecting in the bottom. U"
type textarea "x"
type textarea "Refer warm and water collecting in the bottom. Un"
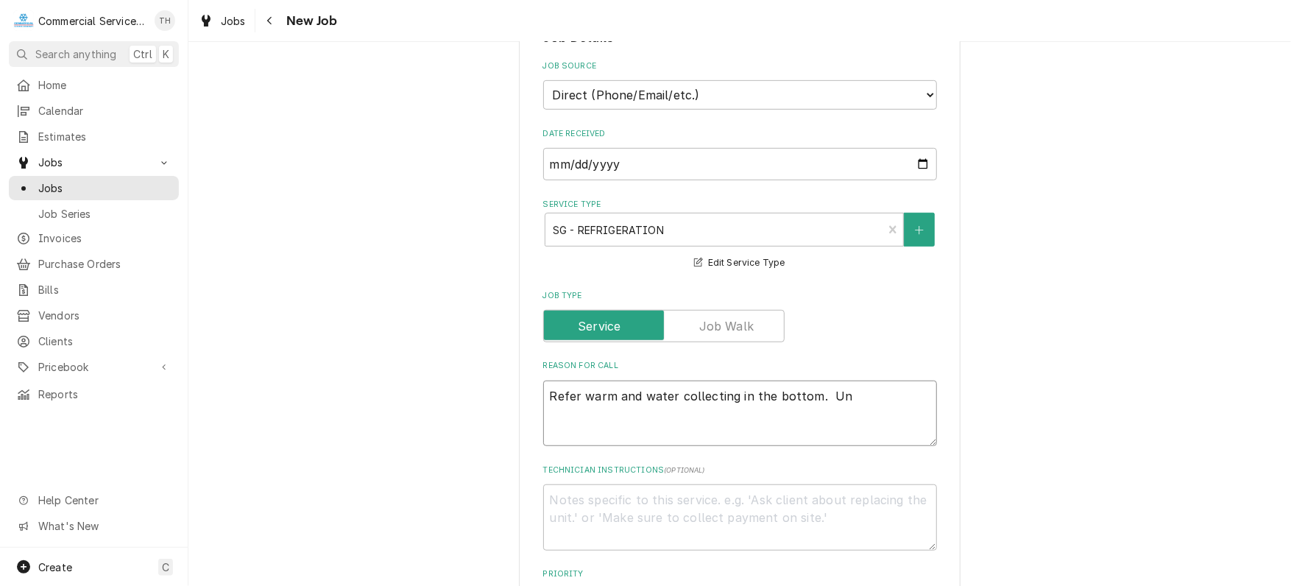
type textarea "x"
type textarea "Refer warm and water collecting in the bottom. Uni"
type textarea "x"
type textarea "Refer warm and water collecting in the bottom. Unit"
type textarea "x"
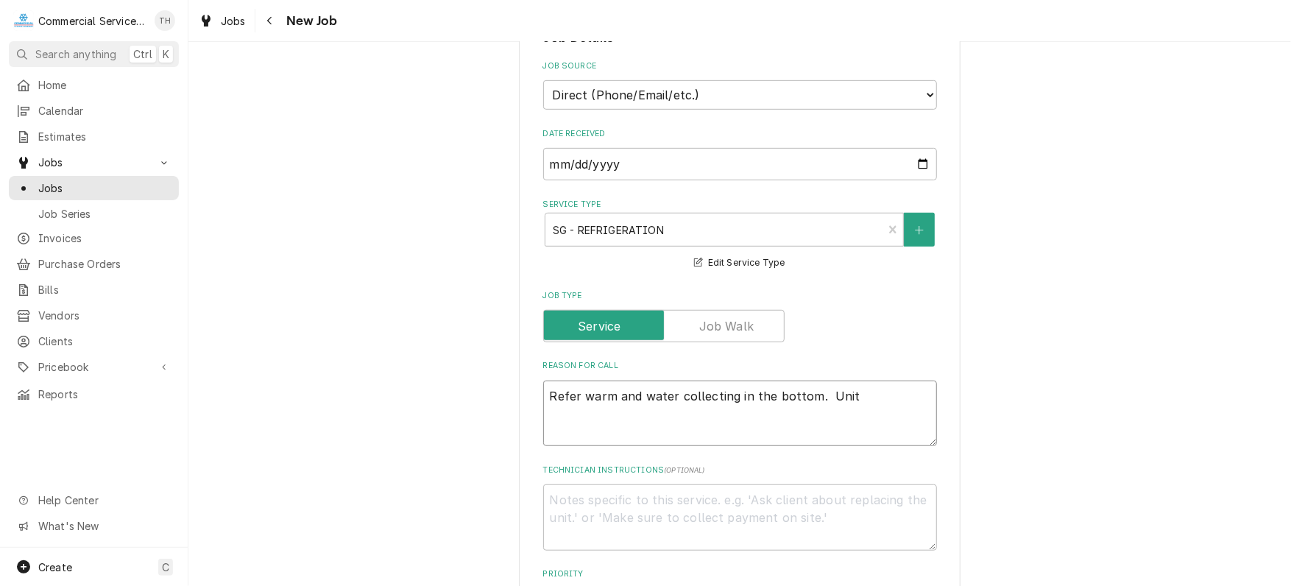
type textarea "Refer warm and water collecting in the bottom. Unit"
type textarea "x"
type textarea "Refer warm and water collecting in the bottom. Unit i"
type textarea "x"
type textarea "Refer warm and water collecting in the bottom. Unit is"
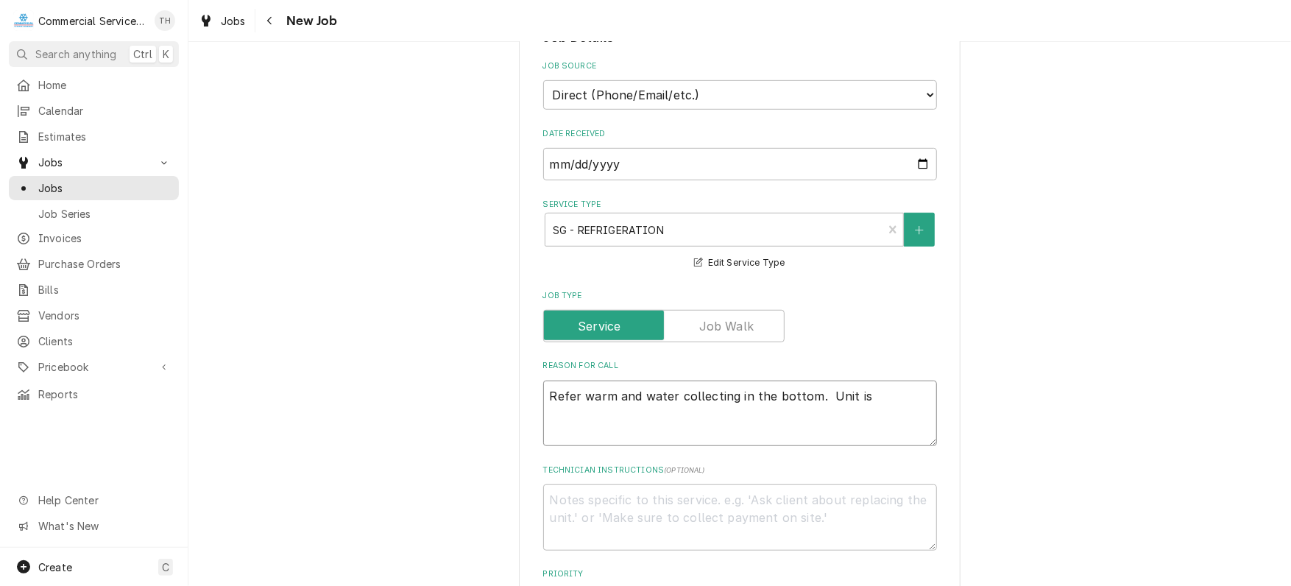
type textarea "x"
type textarea "Refer warm and water collecting in the bottom. Unit isr"
type textarea "x"
type textarea "Refer warm and water collecting in the bottom. Unit isre"
type textarea "x"
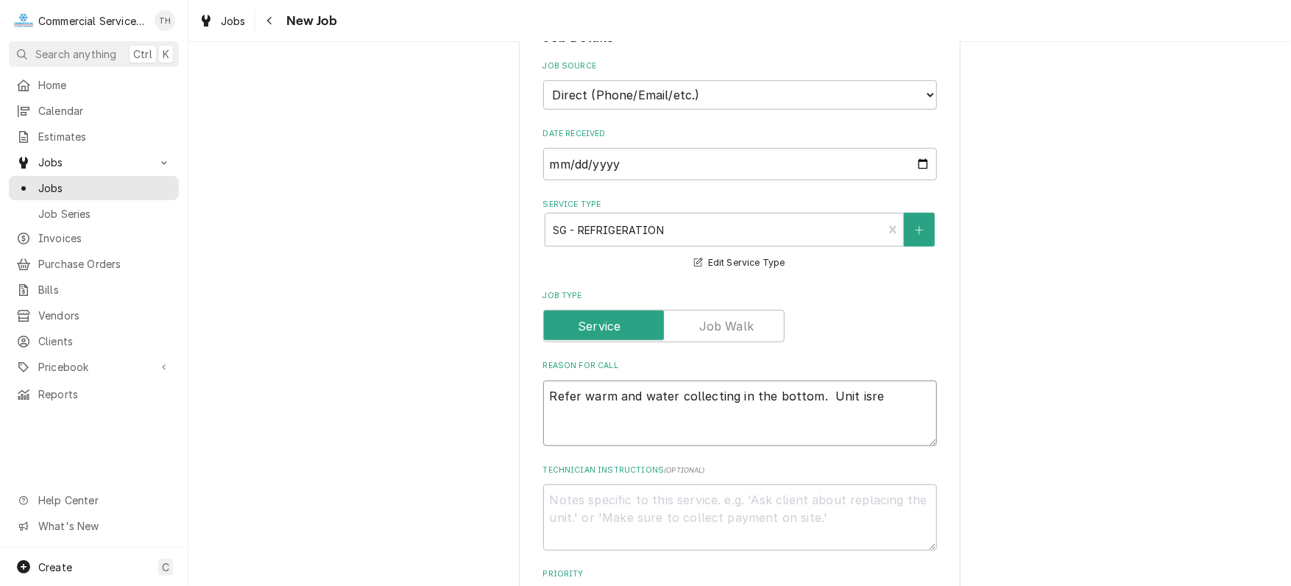
type textarea "Refer warm and water collecting in the bottom. Unit isrea"
type textarea "x"
type textarea "Refer warm and water collecting in the bottom. Unit isread"
type textarea "x"
type textarea "Refer warm and water collecting in the bottom. Unit isreadi"
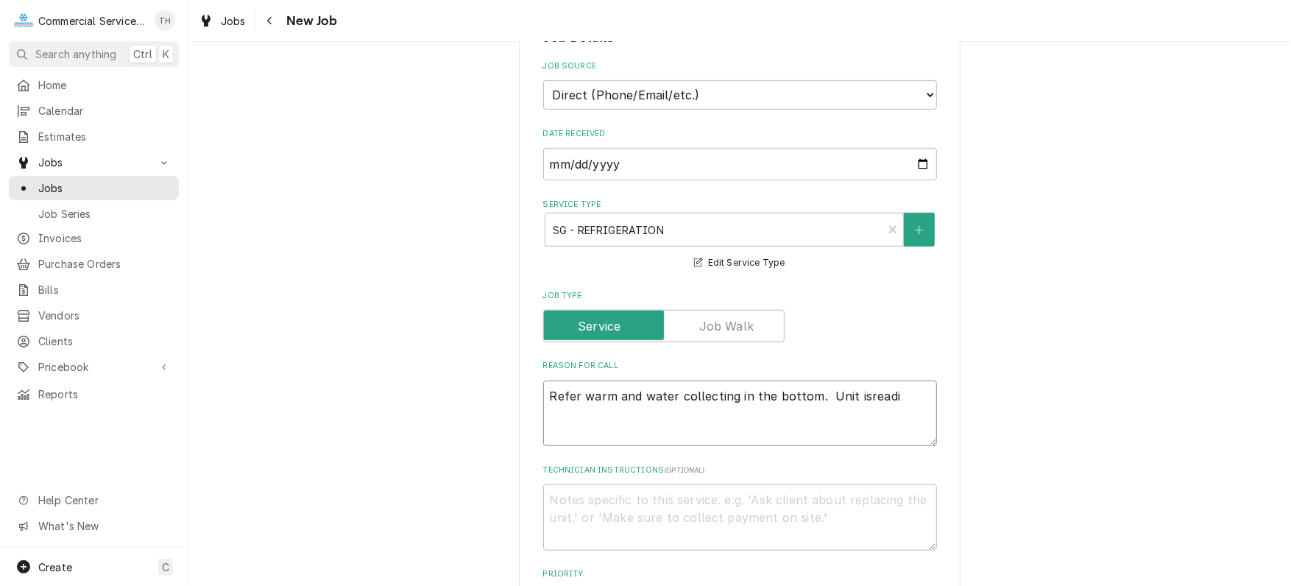
type textarea "x"
type textarea "Refer warm and water collecting in the bottom. Unit isreadin"
type textarea "x"
type textarea "Refer warm and water collecting in the bottom. Unit isreading"
type textarea "x"
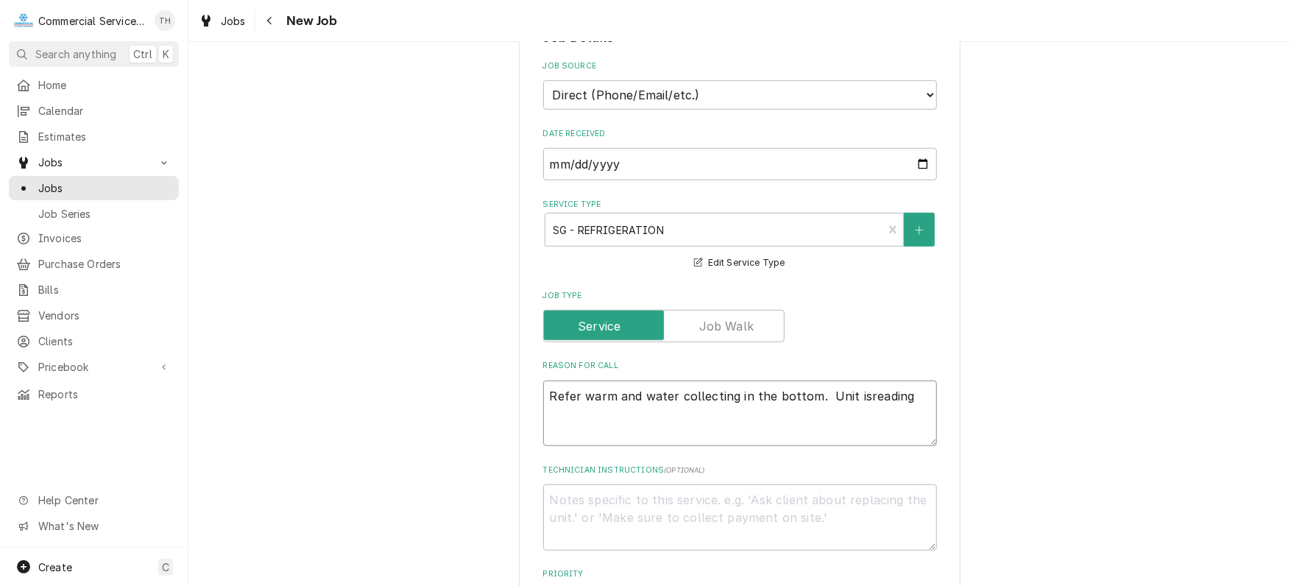
type textarea "Refer warm and water collecting in the bottom. Unit isreading"
type textarea "x"
type textarea "Refer warm and water collecting in the bottom. Unit isreading 3"
type textarea "x"
type textarea "Refer warm and water collecting in the bottom. Unit isreading 35"
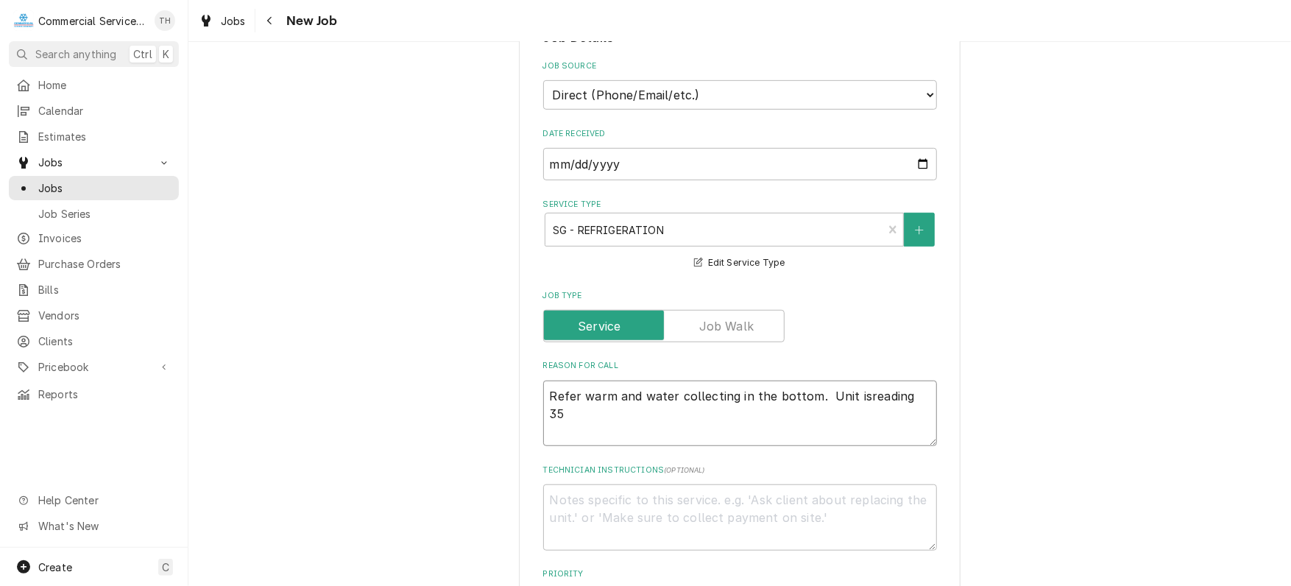
type textarea "x"
type textarea "Refer warm and water collecting in the bottom. Unit isreading 35°"
type textarea "x"
type textarea "Refer warm and water collecting in the bottom. Unit isreading 35°"
type textarea "x"
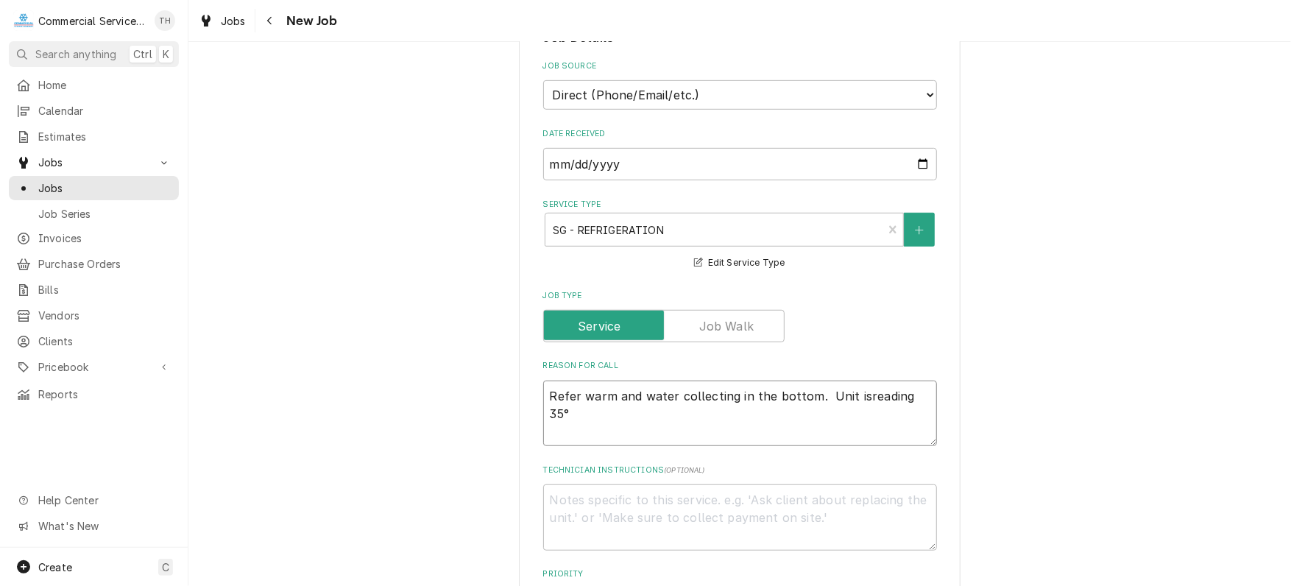
type textarea "Refer warm and water collecting in the bottom. Unit isreading 35° b"
type textarea "x"
type textarea "Refer warm and water collecting in the bottom. Unit isreading 35° bu"
type textarea "x"
type textarea "Refer warm and water collecting in the bottom. Unit isreading 35° but"
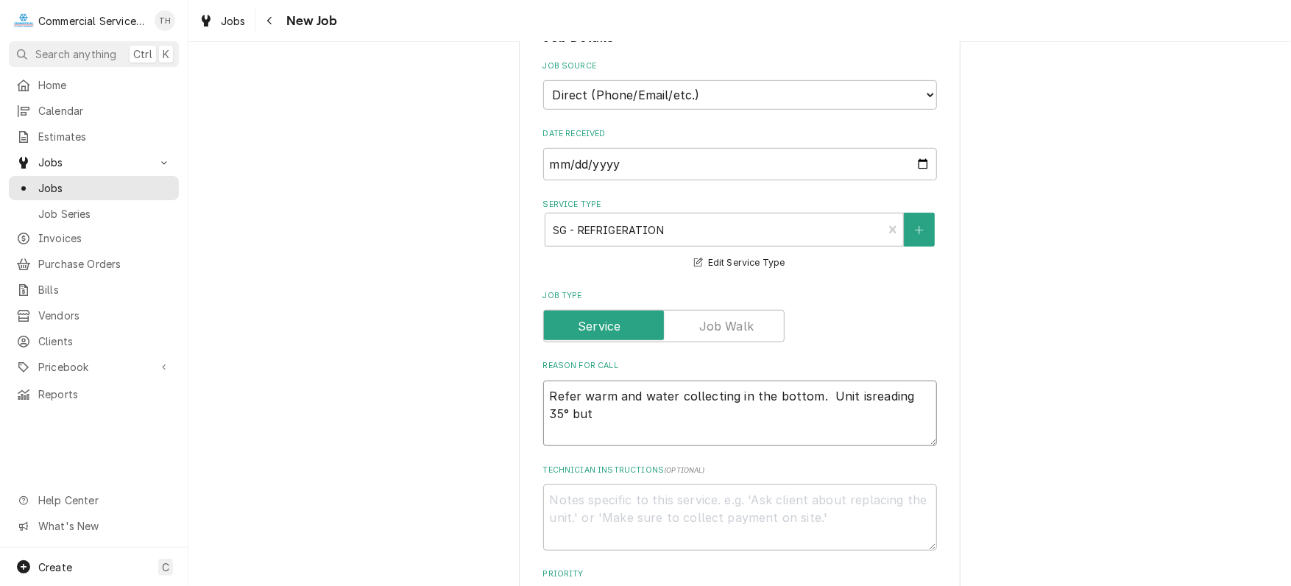
type textarea "x"
type textarea "Refer warm and water collecting in the bottom. Unit isreading 35° but"
type textarea "x"
type textarea "Refer warm and water collecting in the bottom. Unit isreading 35° but i"
type textarea "x"
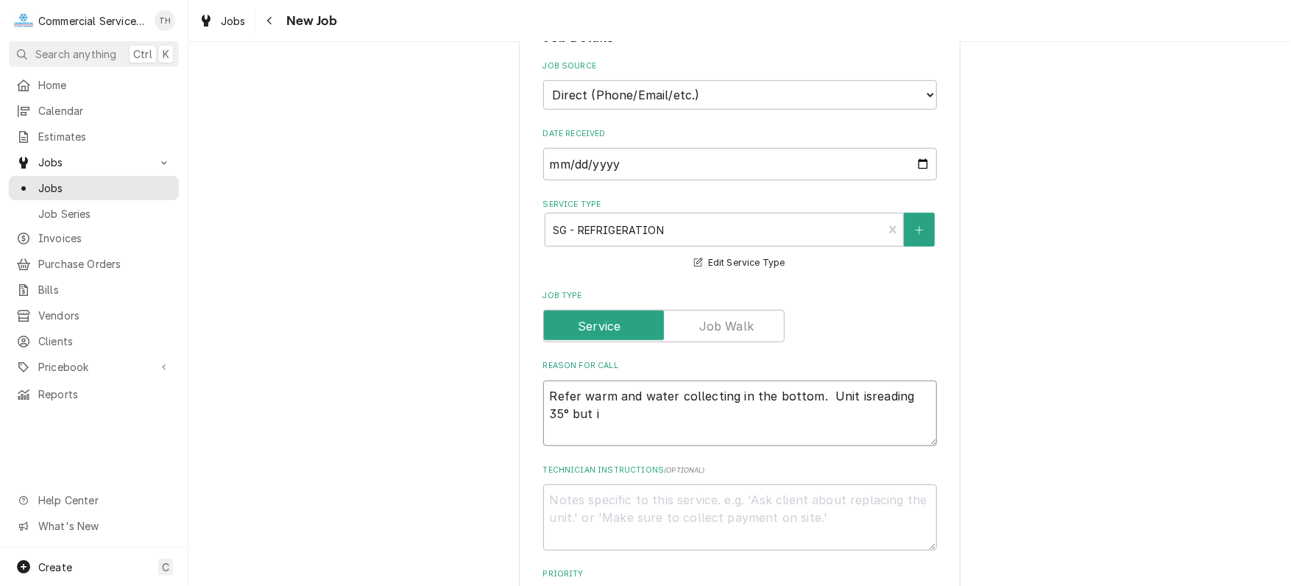
type textarea "Refer warm and water collecting in the bottom. Unit isreading 35° but is"
type textarea "x"
type textarea "Refer warm and water collecting in the bottom. Unit isreading 35° but is"
type textarea "x"
type textarea "Refer warm and water collecting in the bottom. Unit isreading 35° but is n"
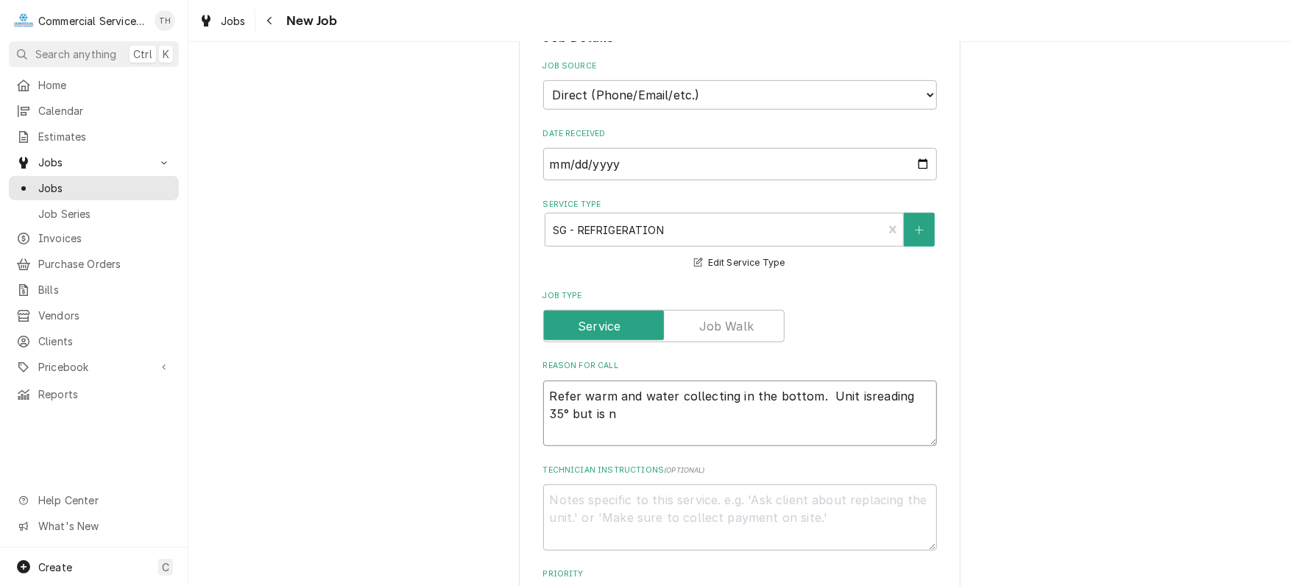
type textarea "x"
type textarea "Refer warm and water collecting in the bottom. Unit isreading 35° but is no"
type textarea "x"
type textarea "Refer warm and water collecting in the bottom. Unit isreading 35° but is not"
type textarea "x"
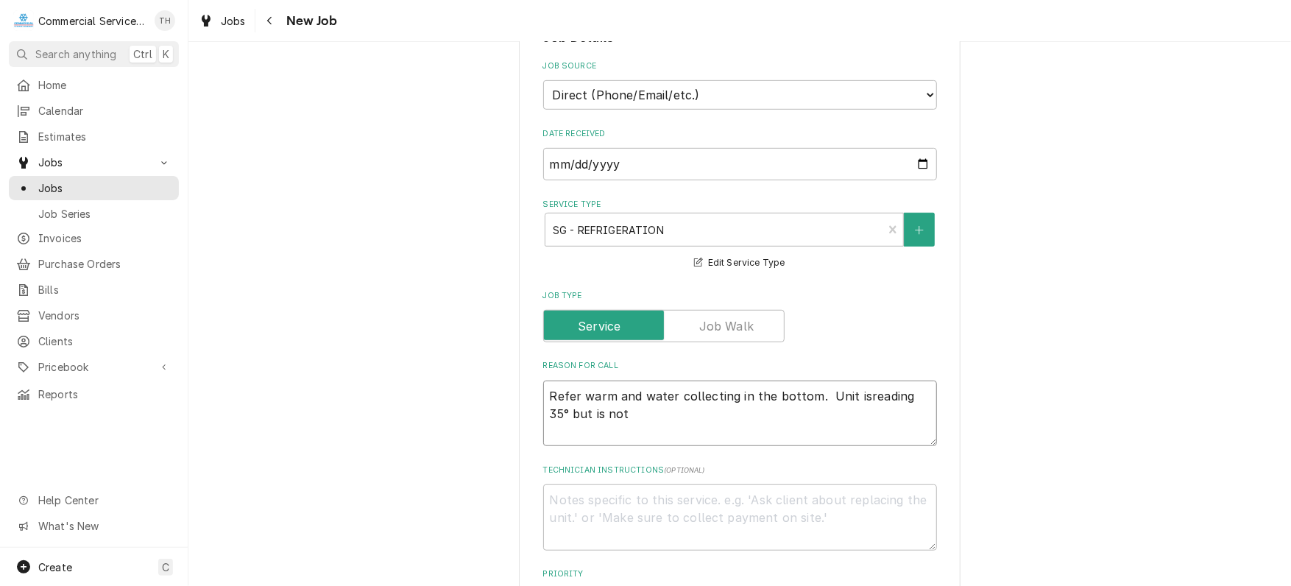
type textarea "Refer warm and water collecting in the bottom. Unit isreading 35° but is not"
type textarea "x"
type textarea "Refer warm and water collecting in the bottom. Unit isreading 35° but is not a"
type textarea "x"
type textarea "Refer warm and water collecting in the bottom. Unit isreading 35° but is not at"
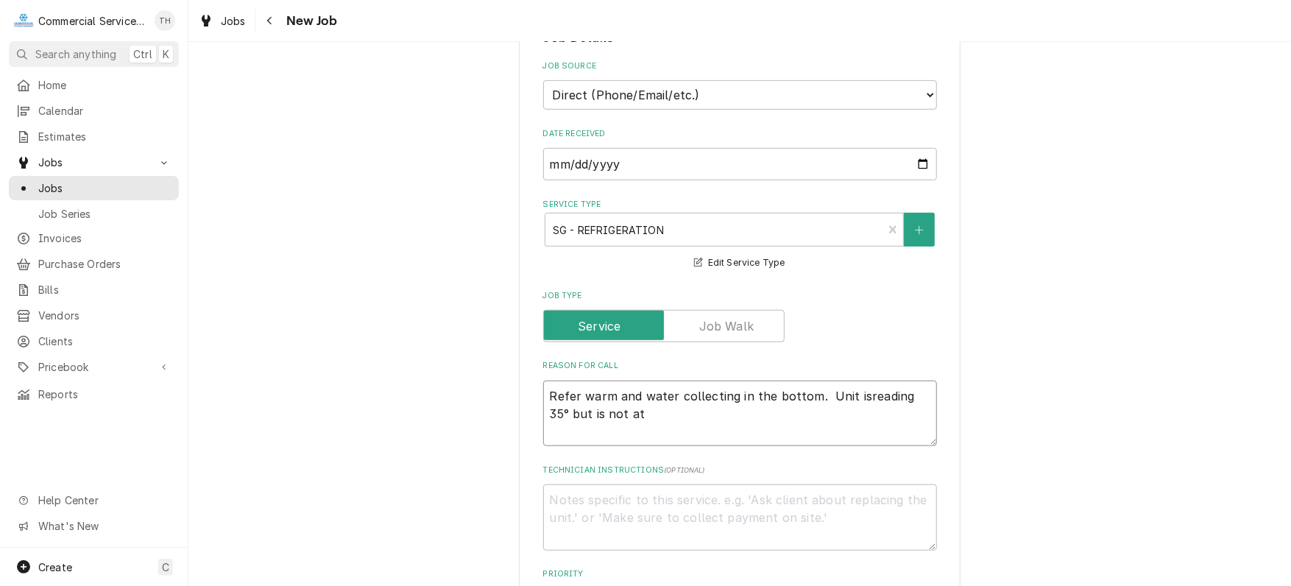
type textarea "x"
type textarea "Refer warm and water collecting in the bottom. Unit isreading 35° but is not at"
type textarea "x"
type textarea "Refer warm and water collecting in the bottom. Unit isreading 35° but is not at…"
type textarea "x"
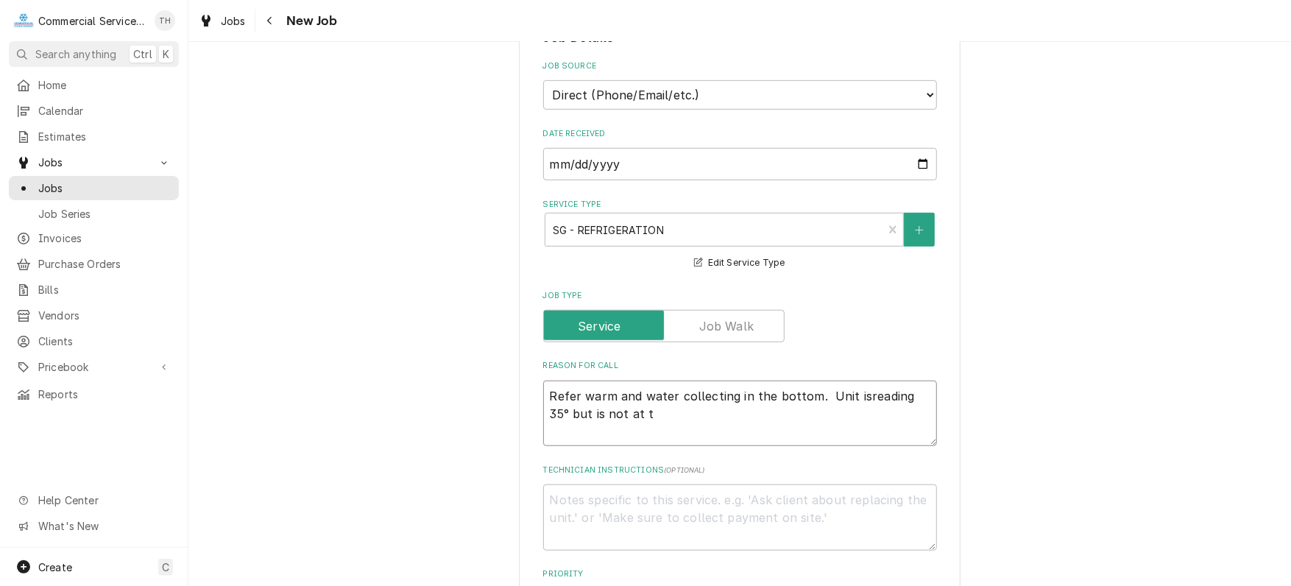
type textarea "Refer warm and water collecting in the bottom. Unit isreading 35° but is not at…"
type textarea "x"
type textarea "Refer warm and water collecting in the bottom. Unit isreading 35° but is not at…"
type textarea "x"
type textarea "Refer warm and water collecting in the bottom. Unit isreading 35° but is not at…"
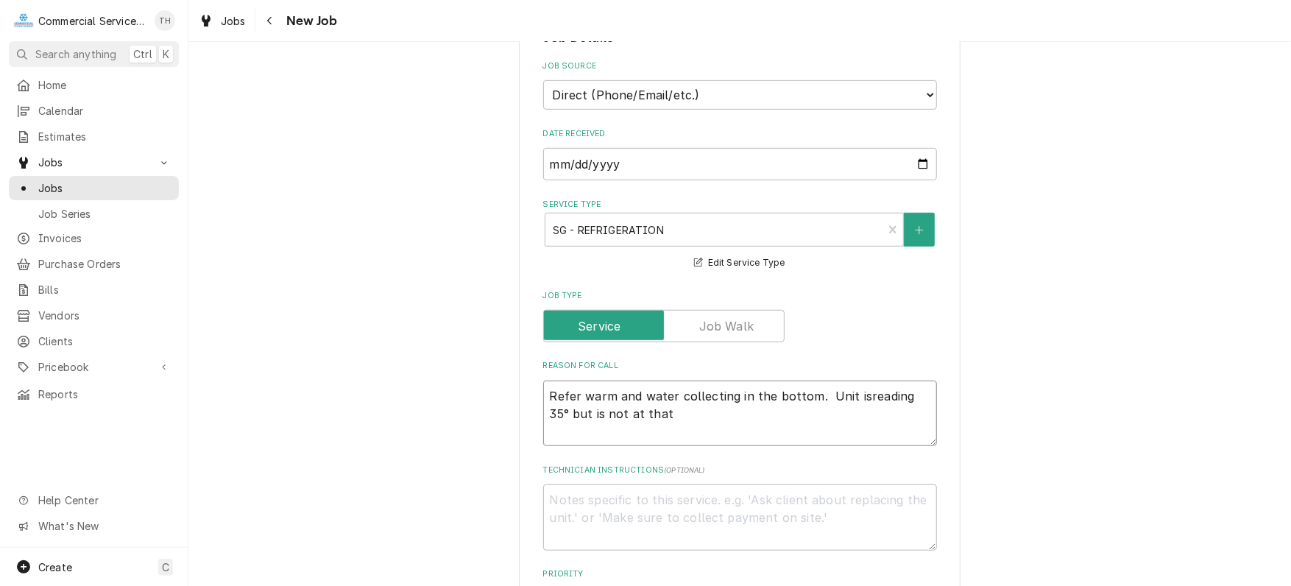
type textarea "x"
type textarea "Refer warm and water collecting in the bottom. Unit isreading 35° but is not at…"
type textarea "x"
type textarea "Refer warm and water collecting in the bottom. Unit isreading 35° but is not at…"
type textarea "x"
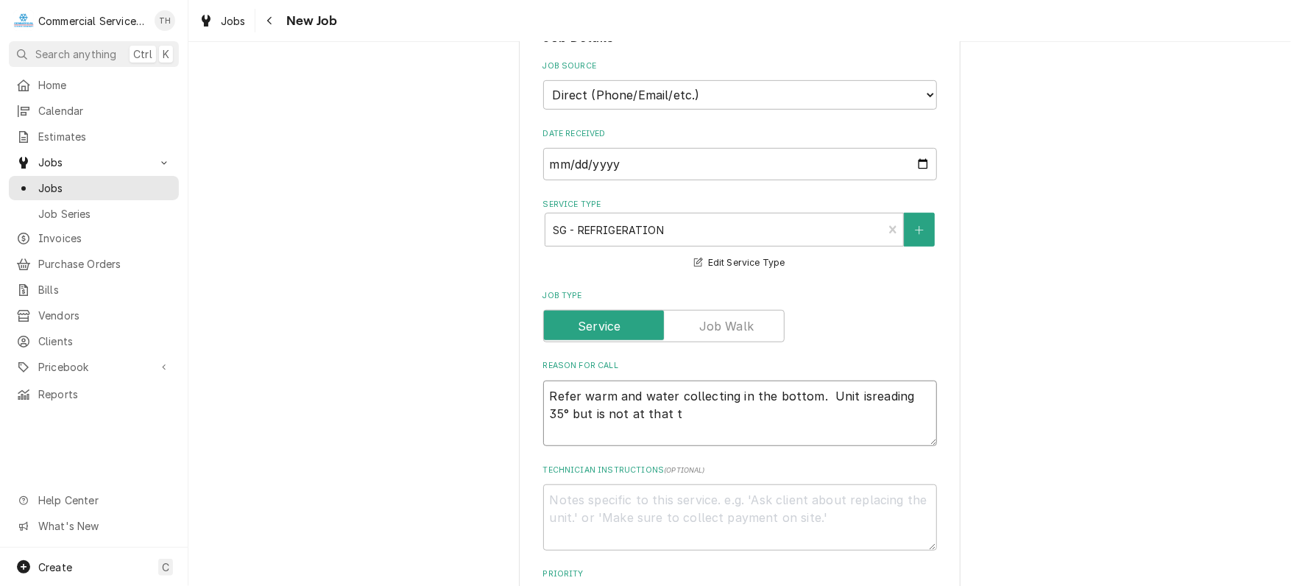
type textarea "Refer warm and water collecting in the bottom. Unit isreading 35° but is not at…"
type textarea "x"
type textarea "Refer warm and water collecting in the bottom. Unit isreading 35° but is not at…"
type textarea "x"
type textarea "Refer warm and water collecting in the bottom. Unit isreading 35° but is not at…"
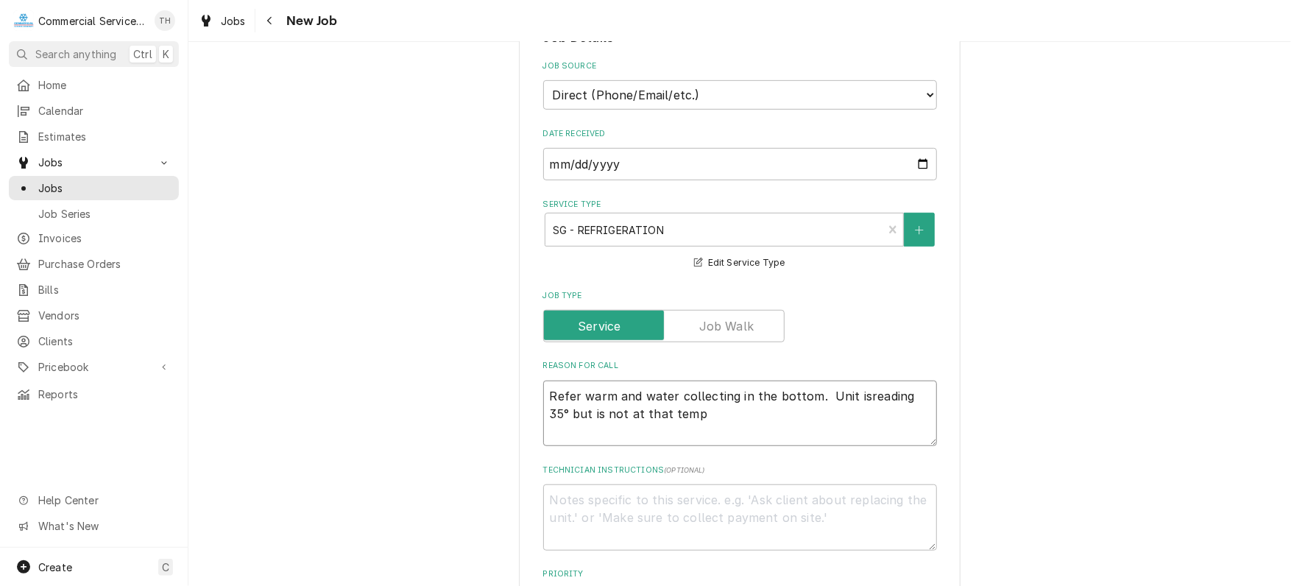
type textarea "x"
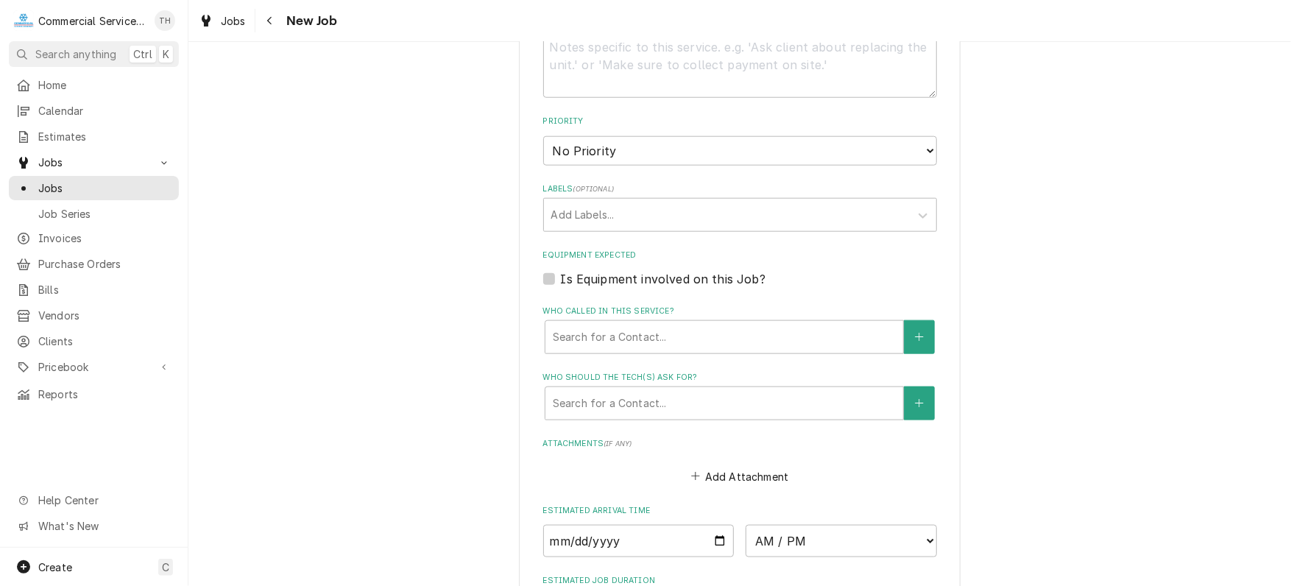
scroll to position [956, 0]
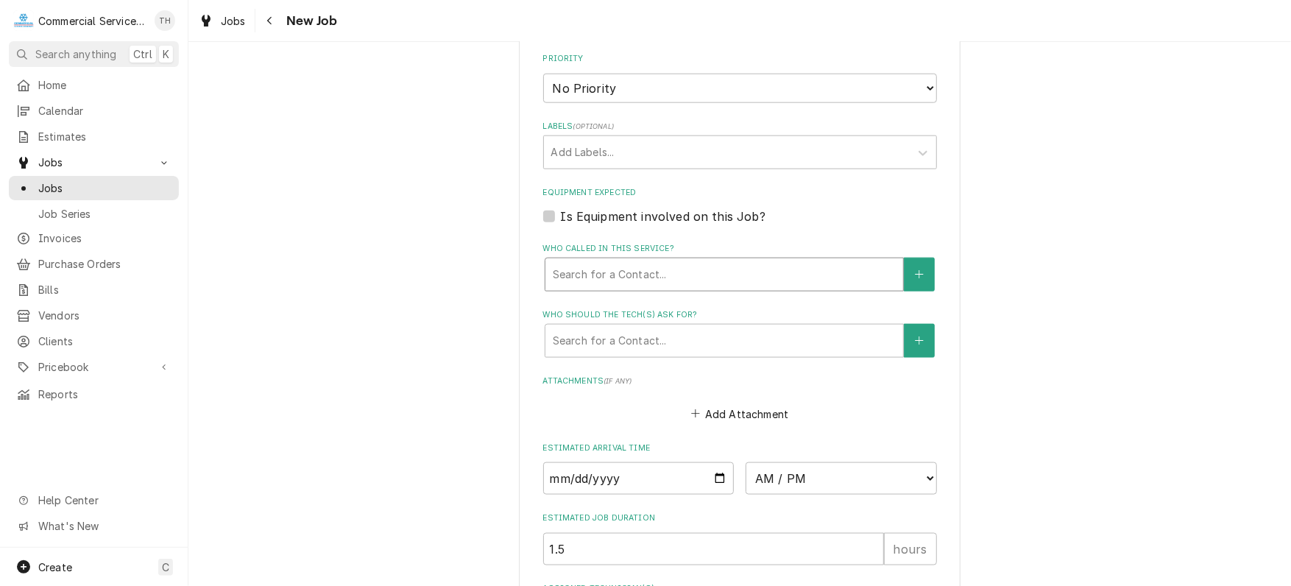
type textarea "Refer warm and water collecting in the bottom. Unit isreading 35° but is not at…"
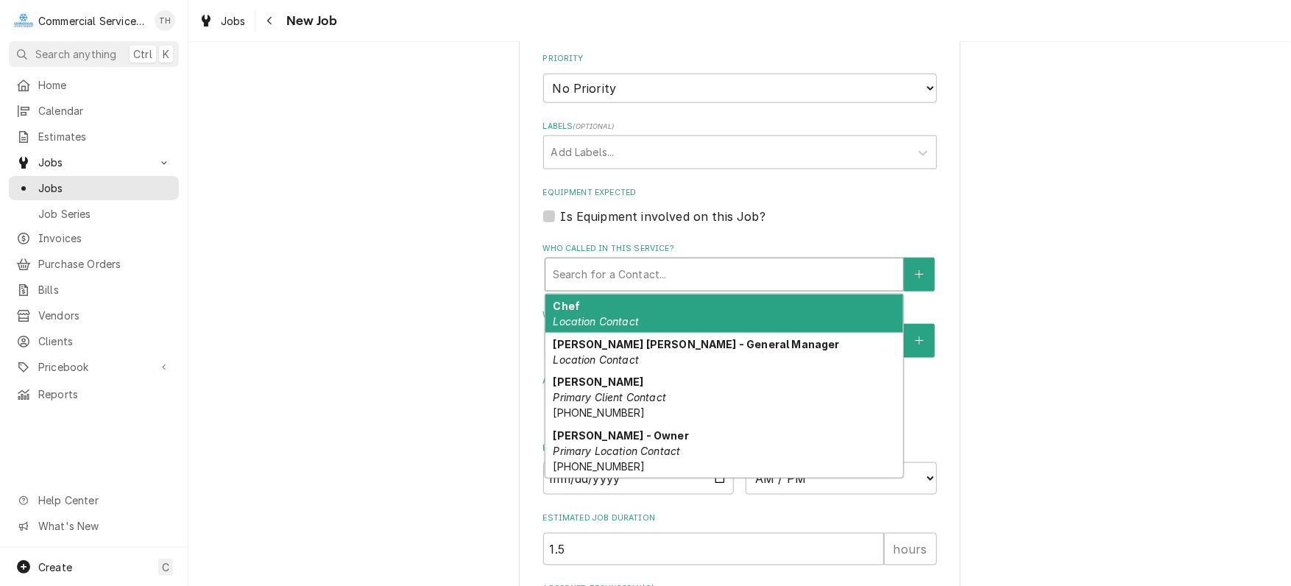
click at [631, 273] on div "Who called in this service?" at bounding box center [724, 274] width 343 height 26
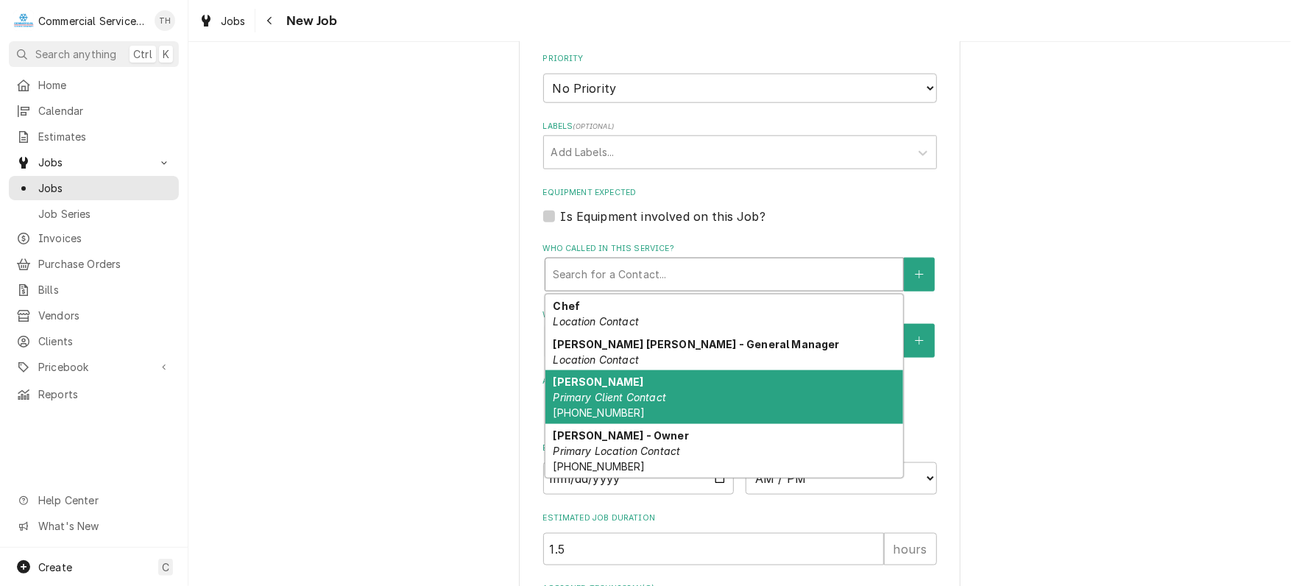
click at [631, 376] on div "Justin Saunders Primary Client Contact (831) 521-1368" at bounding box center [724, 397] width 358 height 54
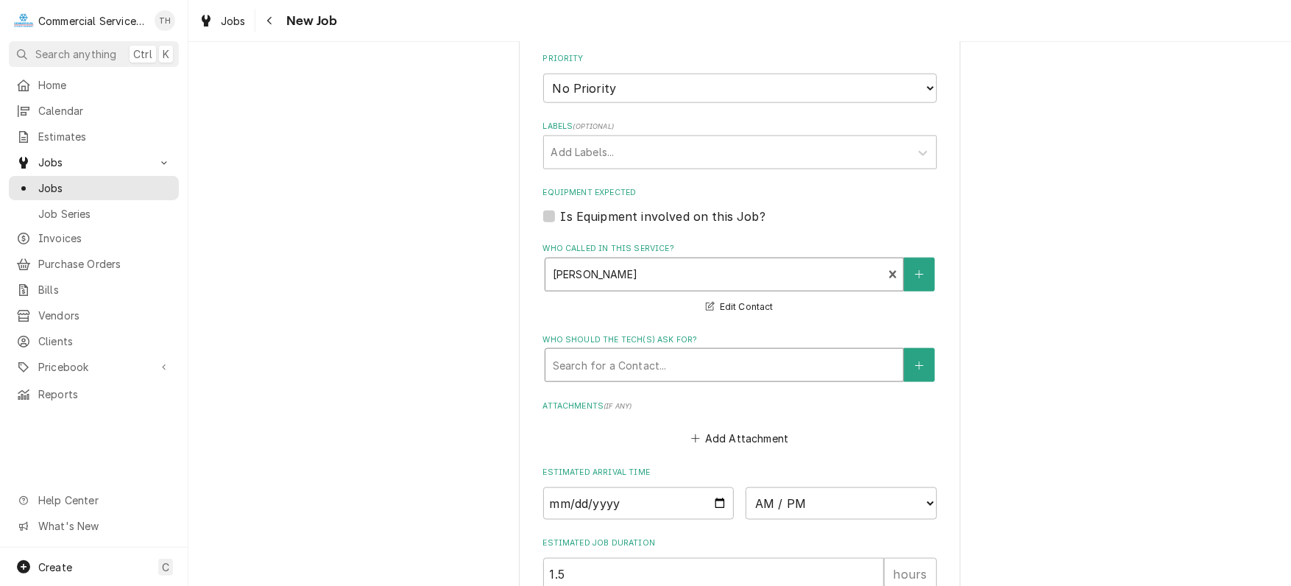
click at [664, 358] on div "Who should the tech(s) ask for?" at bounding box center [724, 365] width 343 height 26
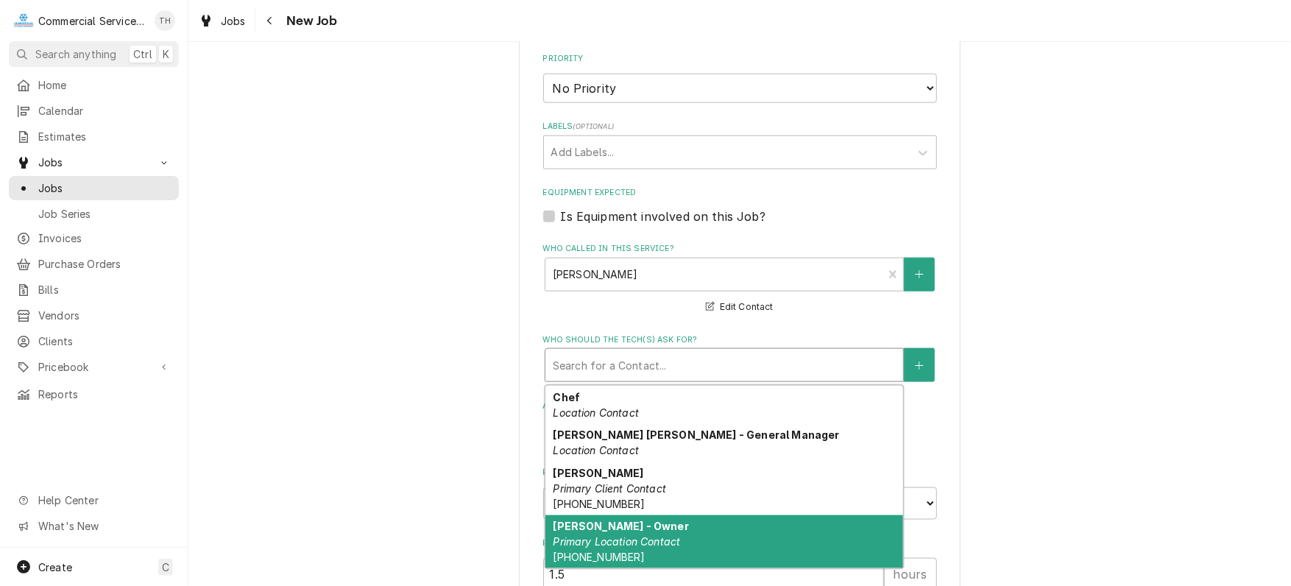
click at [674, 519] on strong "Justin Saunders - Owner" at bounding box center [620, 525] width 135 height 13
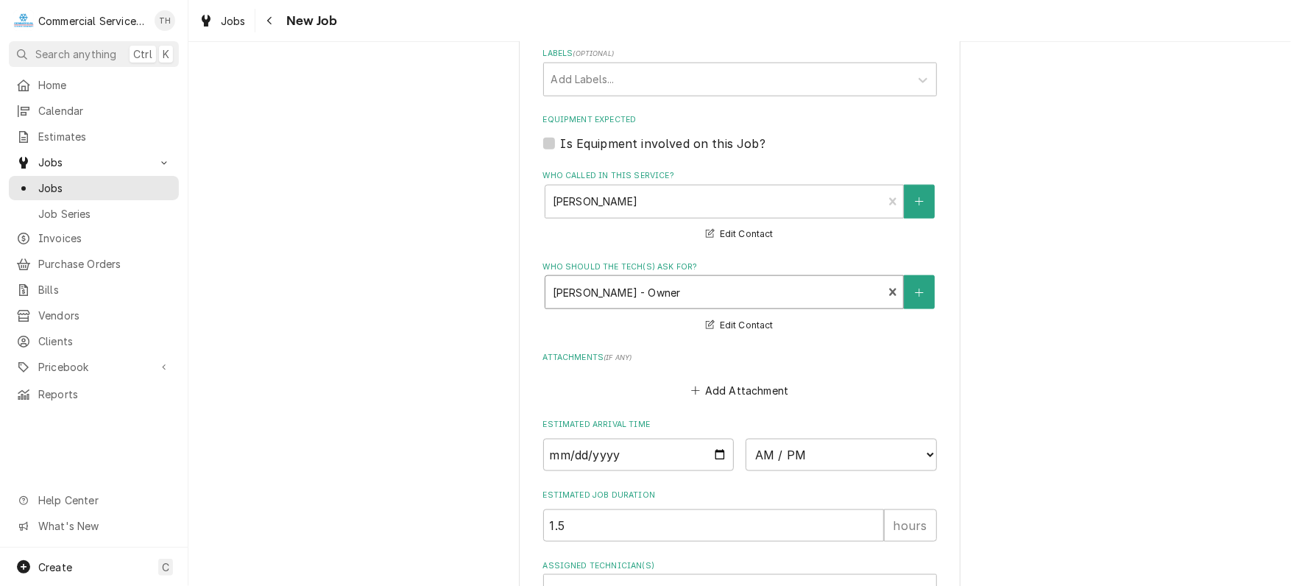
scroll to position [1174, 0]
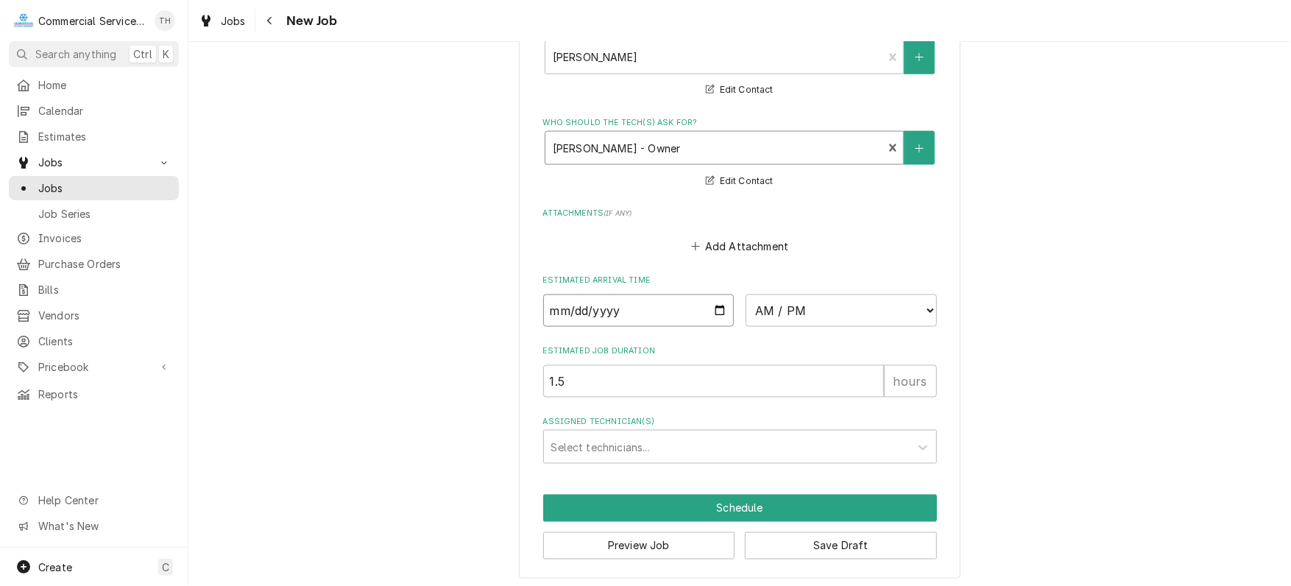
click at [714, 310] on input "Date" at bounding box center [638, 310] width 191 height 32
type textarea "x"
type input "2025-09-12"
type textarea "x"
click at [781, 308] on select "AM / PM 6:00 AM 6:15 AM 6:30 AM 6:45 AM 7:00 AM 7:15 AM 7:30 AM 7:45 AM 8:00 AM…" at bounding box center [840, 310] width 191 height 32
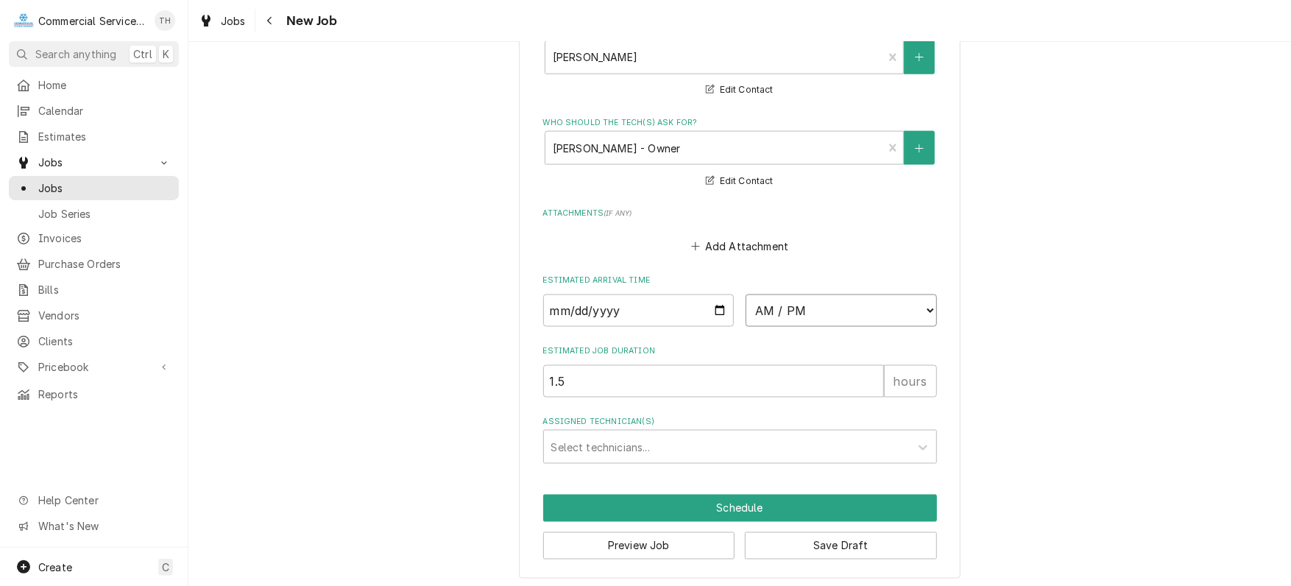
select select "15:45:00"
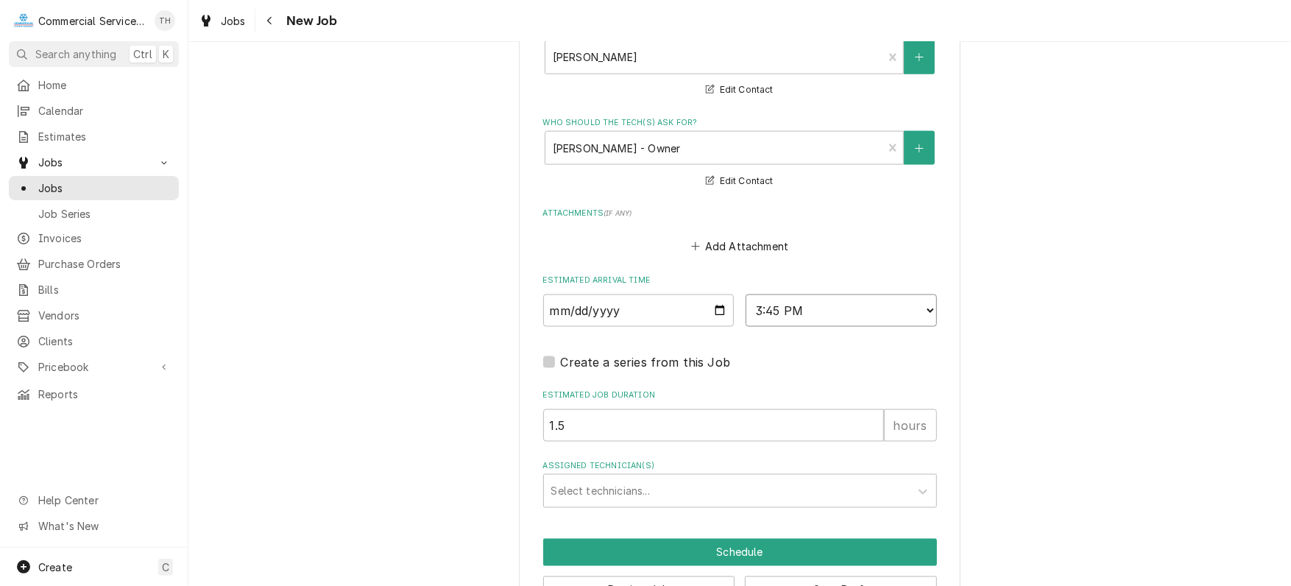
type textarea "x"
click at [645, 479] on div "Assigned Technician(s)" at bounding box center [726, 491] width 351 height 26
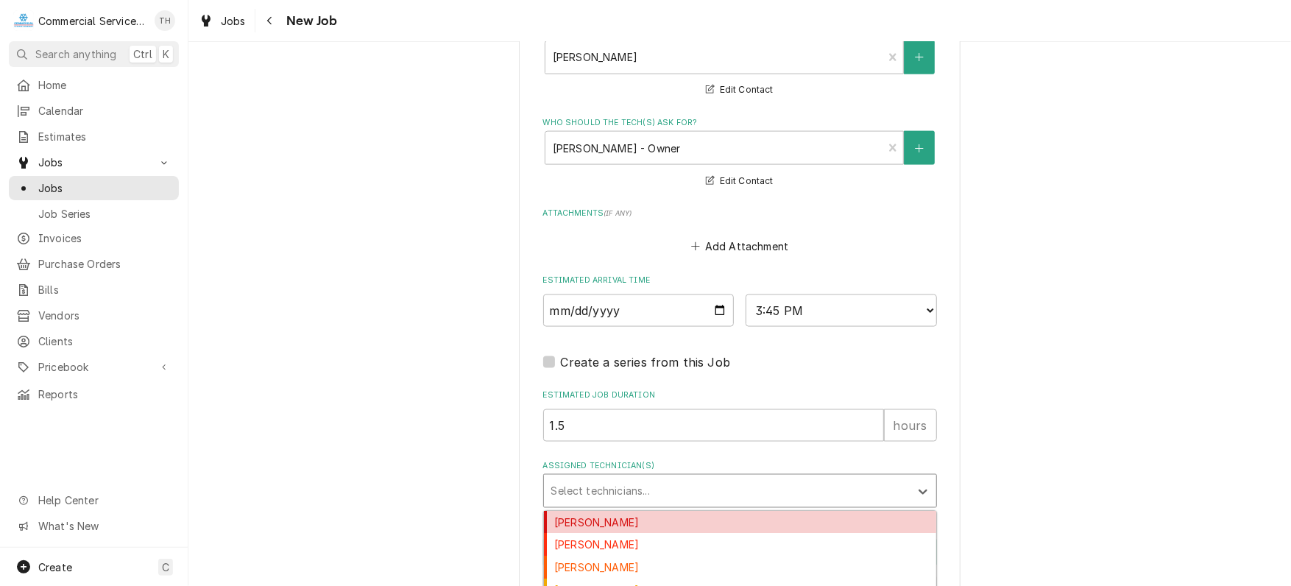
type input "s"
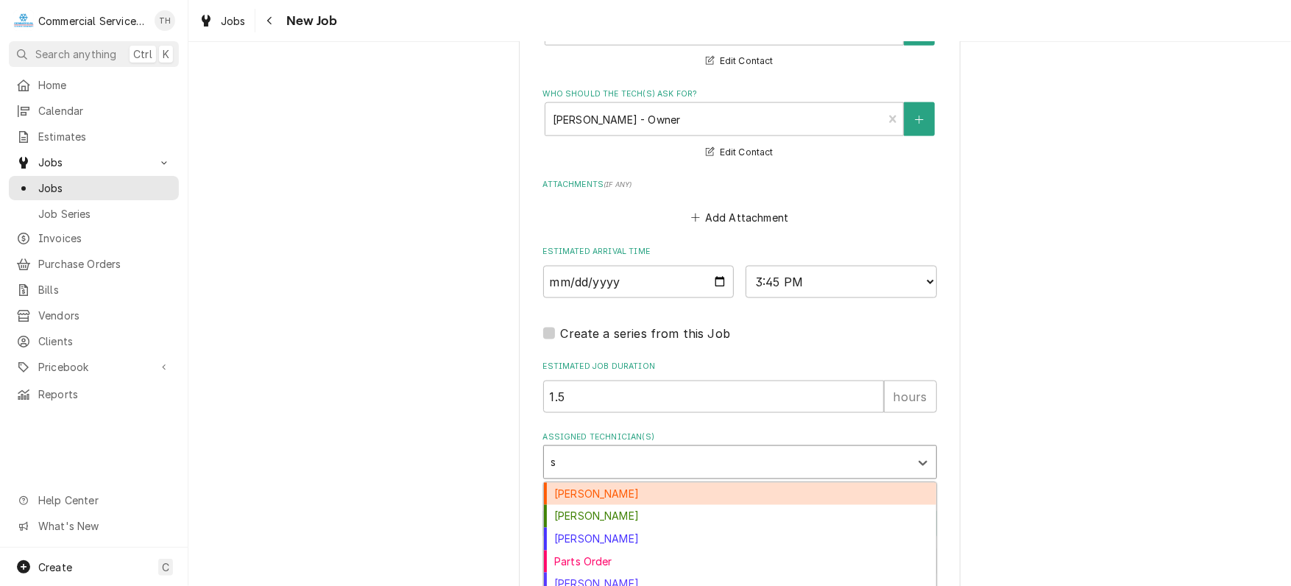
scroll to position [1218, 0]
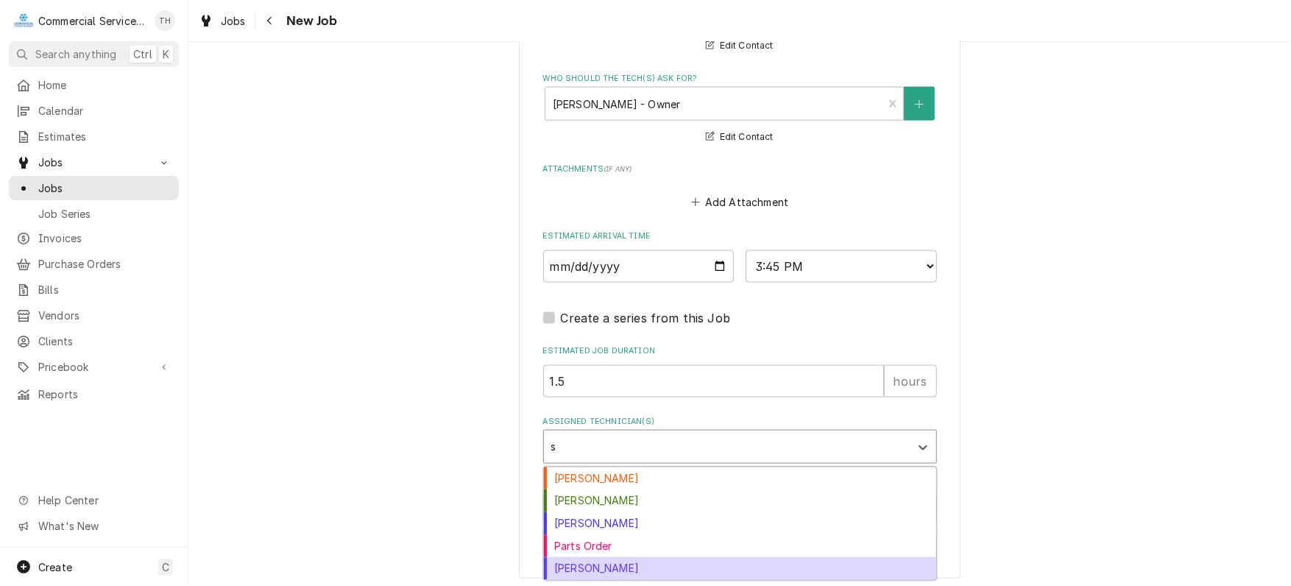
click at [670, 564] on div "Sebastian Gomez" at bounding box center [740, 568] width 392 height 23
type textarea "x"
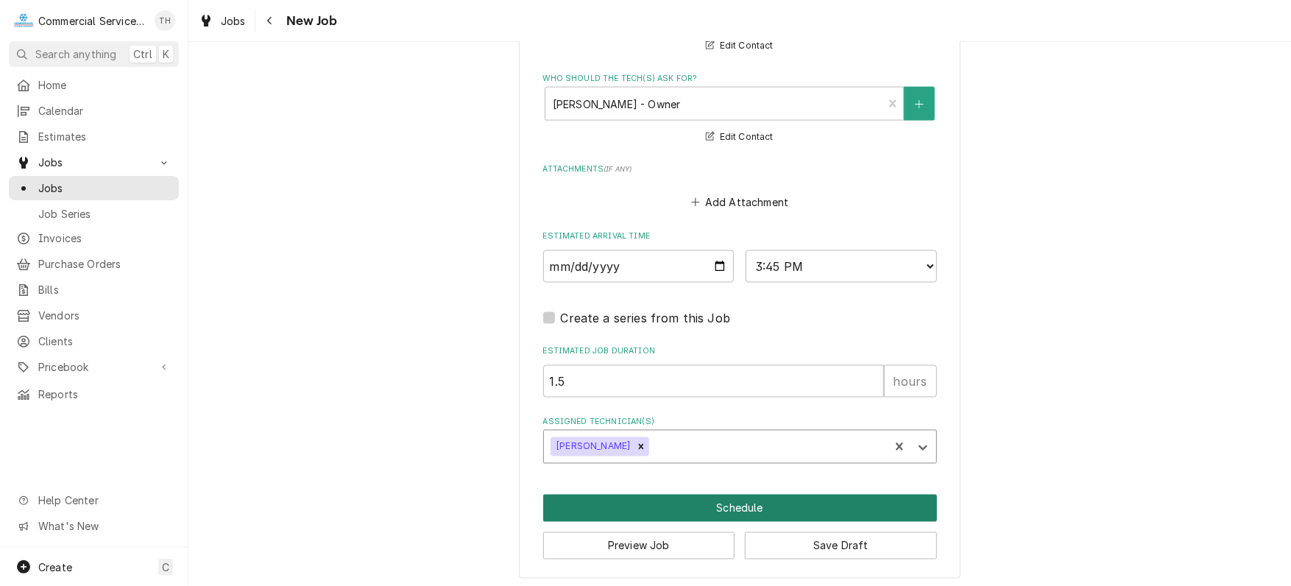
click at [695, 503] on button "Schedule" at bounding box center [740, 507] width 394 height 27
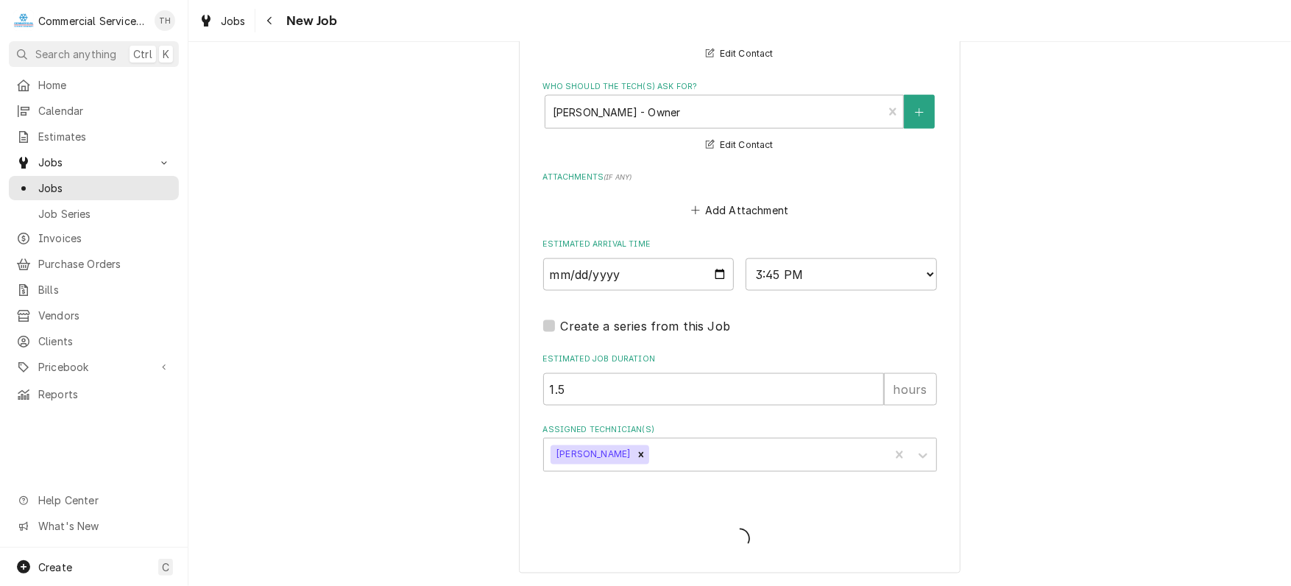
scroll to position [1204, 0]
